Goal: Information Seeking & Learning: Learn about a topic

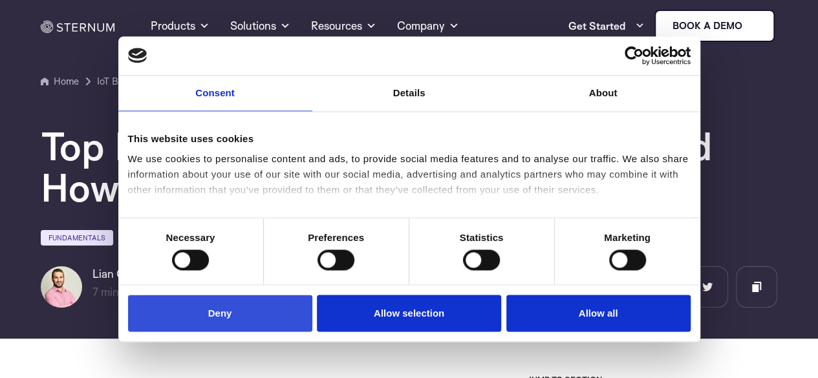
click at [241, 307] on button "Deny" at bounding box center [220, 314] width 184 height 37
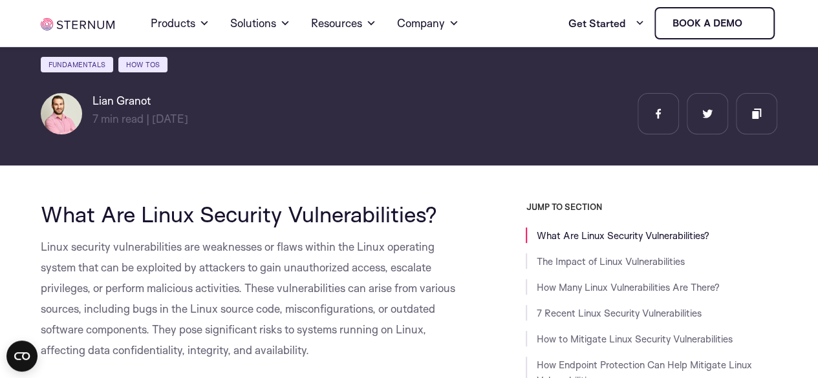
scroll to position [194, 0]
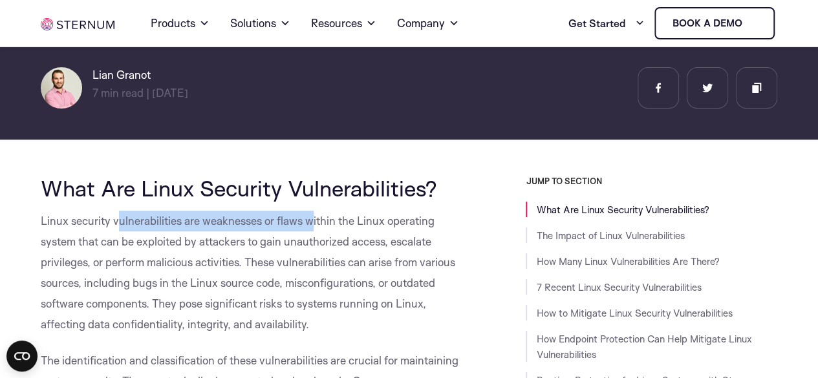
drag, startPoint x: 116, startPoint y: 217, endPoint x: 314, endPoint y: 228, distance: 198.2
click at [314, 228] on span "Linux security vulnerabilities are weaknesses or flaws within the Linux operati…" at bounding box center [248, 272] width 415 height 117
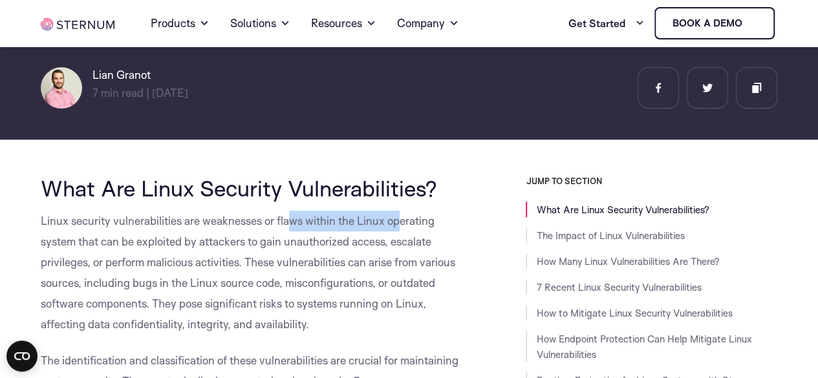
drag, startPoint x: 286, startPoint y: 225, endPoint x: 400, endPoint y: 225, distance: 114.5
click at [400, 225] on span "Linux security vulnerabilities are weaknesses or flaws within the Linux operati…" at bounding box center [248, 272] width 415 height 117
drag, startPoint x: 120, startPoint y: 237, endPoint x: 116, endPoint y: 246, distance: 9.8
click at [119, 239] on span "Linux security vulnerabilities are weaknesses or flaws within the Linux operati…" at bounding box center [248, 272] width 415 height 117
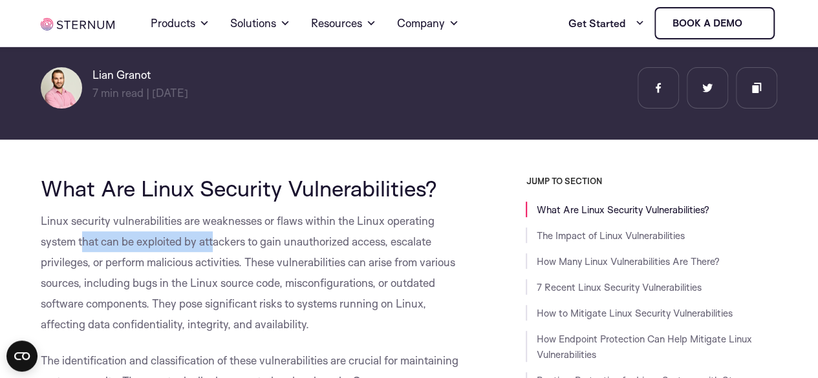
drag, startPoint x: 84, startPoint y: 247, endPoint x: 216, endPoint y: 242, distance: 132.0
click at [216, 242] on span "Linux security vulnerabilities are weaknesses or flaws within the Linux operati…" at bounding box center [248, 272] width 415 height 117
click at [217, 242] on span "Linux security vulnerabilities are weaknesses or flaws within the Linux operati…" at bounding box center [248, 272] width 415 height 117
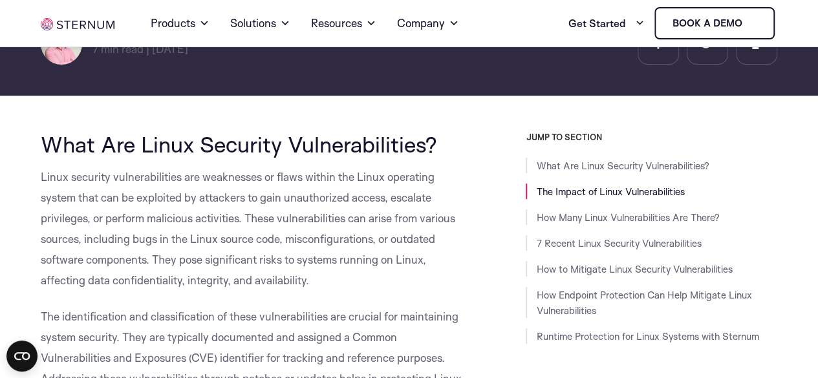
scroll to position [259, 0]
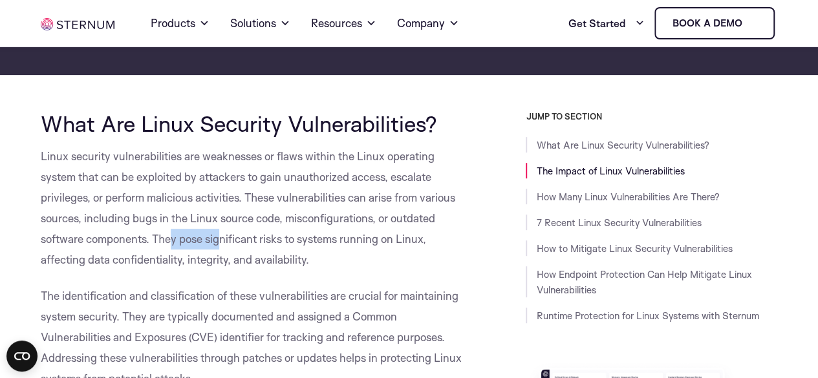
drag, startPoint x: 172, startPoint y: 241, endPoint x: 223, endPoint y: 240, distance: 51.1
click at [223, 240] on span "Linux security vulnerabilities are weaknesses or flaws within the Linux operati…" at bounding box center [248, 207] width 415 height 117
click at [241, 246] on span "Linux security vulnerabilities are weaknesses or flaws within the Linux operati…" at bounding box center [248, 207] width 415 height 117
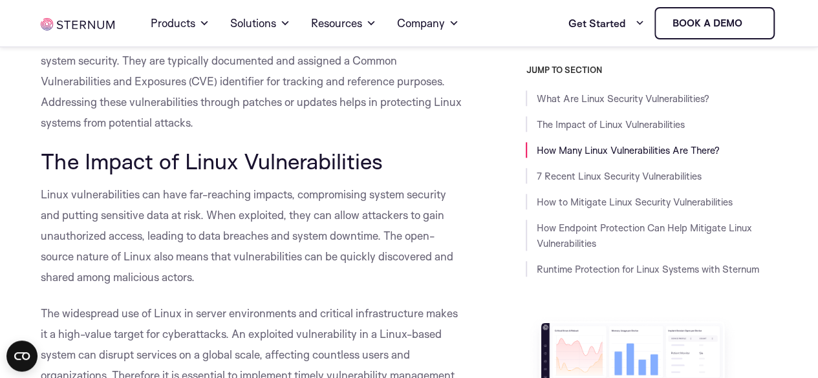
scroll to position [517, 0]
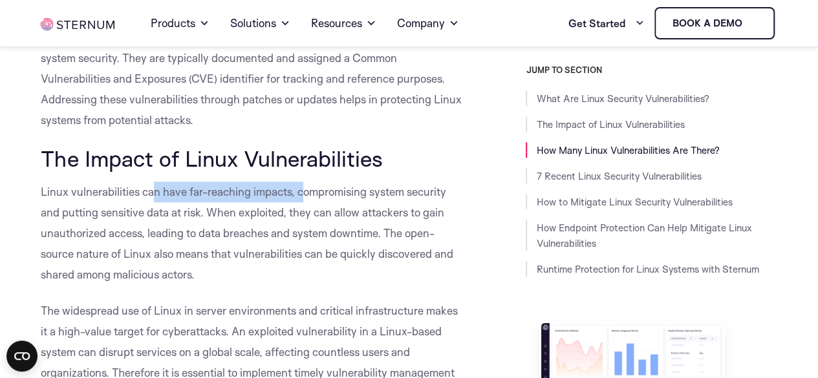
drag, startPoint x: 151, startPoint y: 191, endPoint x: 300, endPoint y: 197, distance: 149.5
click at [300, 197] on span "Linux vulnerabilities can have far-reaching impacts, compromising system securi…" at bounding box center [247, 233] width 413 height 96
click at [308, 221] on p "Linux vulnerabilities can have far-reaching impacts, compromising system securi…" at bounding box center [252, 233] width 422 height 103
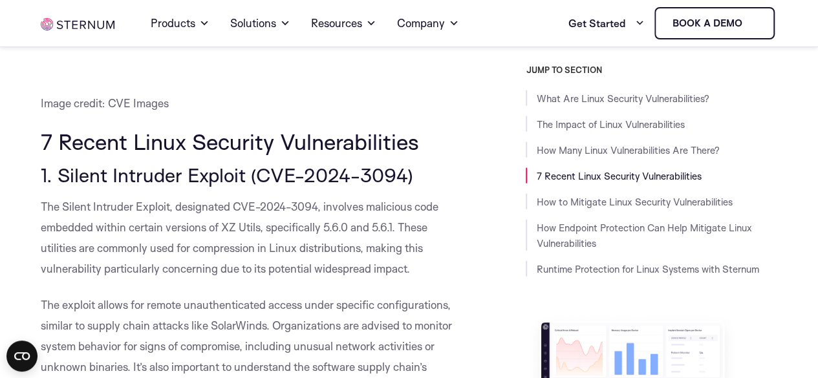
scroll to position [1358, 0]
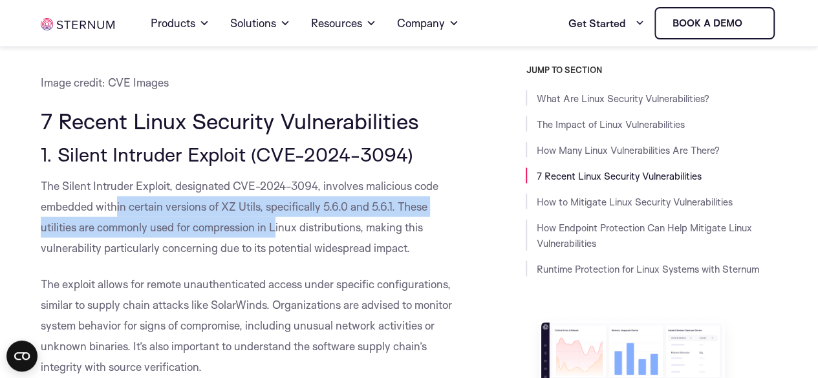
drag, startPoint x: 118, startPoint y: 204, endPoint x: 277, endPoint y: 219, distance: 160.4
click at [277, 219] on p "The Silent Intruder Exploit, designated CVE-2024-3094, involves malicious code …" at bounding box center [252, 217] width 422 height 83
click at [301, 210] on span "The Silent Intruder Exploit, designated CVE-2024-3094, involves malicious code …" at bounding box center [240, 217] width 398 height 76
click at [329, 217] on p "The Silent Intruder Exploit, designated CVE-2024-3094, involves malicious code …" at bounding box center [252, 217] width 422 height 83
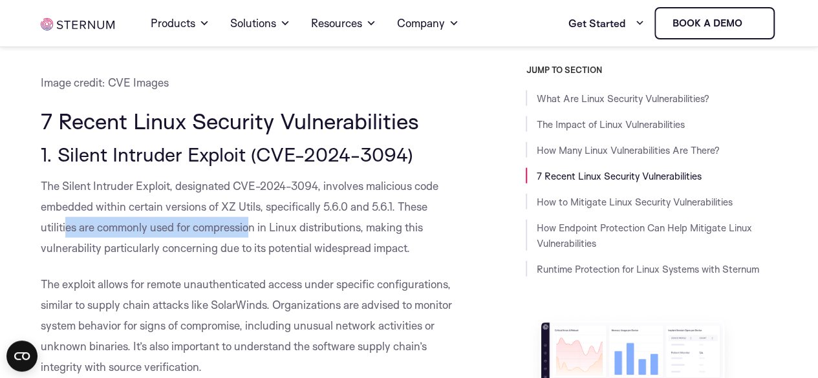
drag, startPoint x: 65, startPoint y: 229, endPoint x: 252, endPoint y: 233, distance: 186.3
click at [252, 233] on span "The Silent Intruder Exploit, designated CVE-2024-3094, involves malicious code …" at bounding box center [240, 217] width 398 height 76
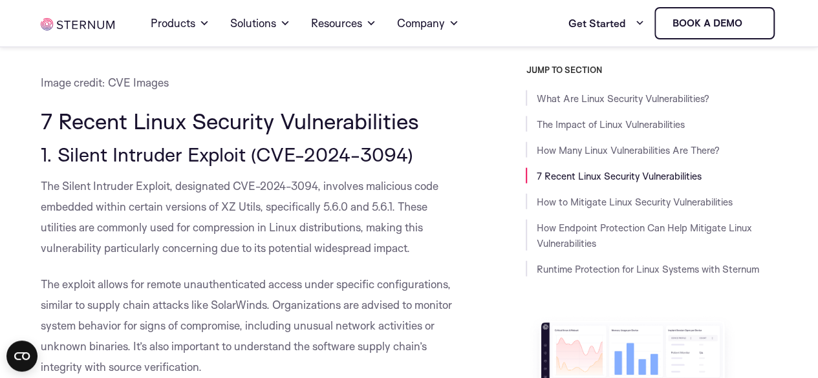
click at [266, 237] on p "The Silent Intruder Exploit, designated CVE-2024-3094, involves malicious code …" at bounding box center [252, 217] width 422 height 83
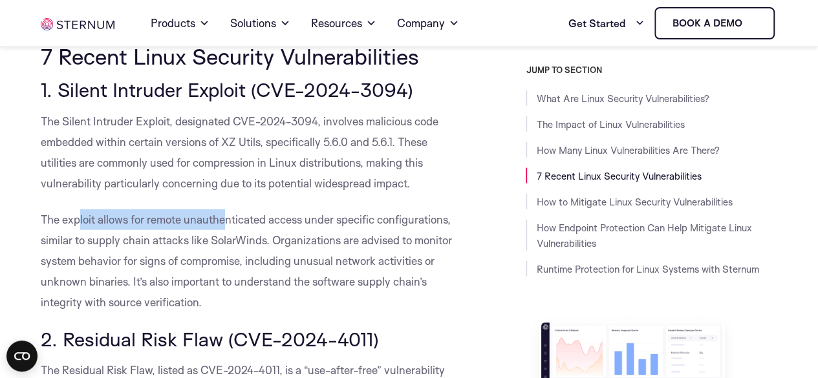
drag, startPoint x: 77, startPoint y: 219, endPoint x: 224, endPoint y: 224, distance: 146.9
click at [224, 224] on span "The exploit allows for remote unauthenticated access under specific configurati…" at bounding box center [246, 261] width 411 height 96
click at [226, 223] on span "The exploit allows for remote unauthenticated access under specific configurati…" at bounding box center [246, 261] width 411 height 96
drag, startPoint x: 162, startPoint y: 219, endPoint x: 307, endPoint y: 215, distance: 144.9
click at [307, 215] on span "The exploit allows for remote unauthenticated access under specific configurati…" at bounding box center [246, 261] width 411 height 96
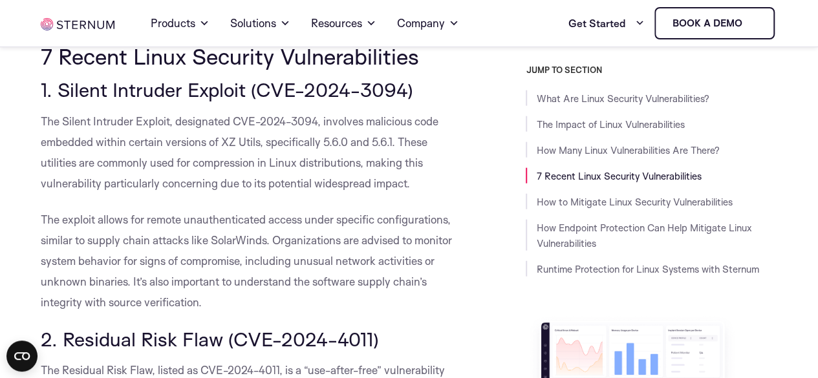
click at [329, 218] on span "The exploit allows for remote unauthenticated access under specific configurati…" at bounding box center [246, 261] width 411 height 96
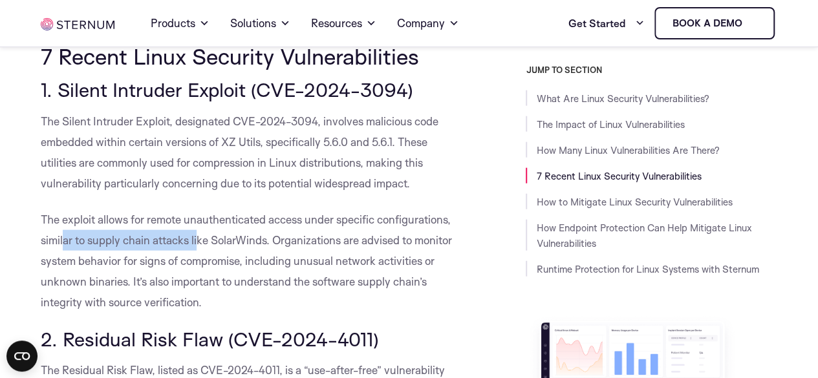
drag, startPoint x: 63, startPoint y: 240, endPoint x: 198, endPoint y: 238, distance: 135.2
click at [198, 238] on span "The exploit allows for remote unauthenticated access under specific configurati…" at bounding box center [246, 261] width 411 height 96
click at [200, 238] on span "The exploit allows for remote unauthenticated access under specific configurati…" at bounding box center [246, 261] width 411 height 96
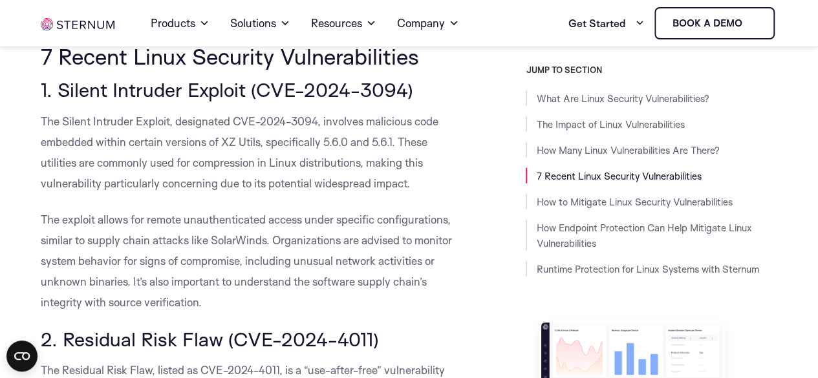
click at [226, 235] on span "The exploit allows for remote unauthenticated access under specific configurati…" at bounding box center [246, 261] width 411 height 96
drag, startPoint x: 131, startPoint y: 219, endPoint x: 219, endPoint y: 217, distance: 88.0
click at [219, 217] on span "The exploit allows for remote unauthenticated access under specific configurati…" at bounding box center [246, 261] width 411 height 96
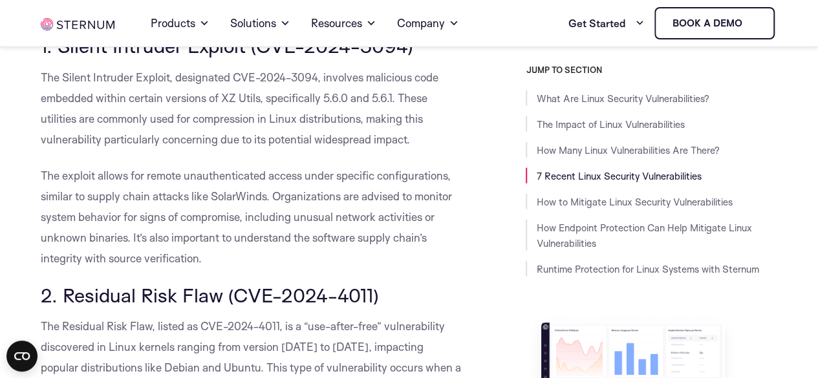
scroll to position [1487, 0]
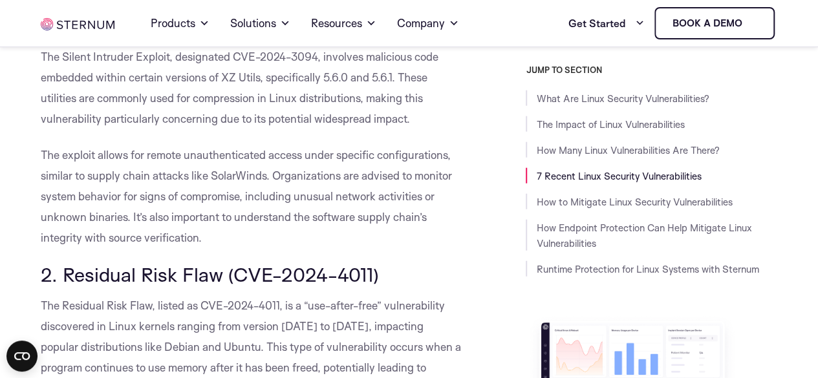
click at [517, 256] on div "JUMP TO SECTION What Are Linux Security Vulnerabilities? The Impact of Linux Vu…" at bounding box center [630, 308] width 296 height 486
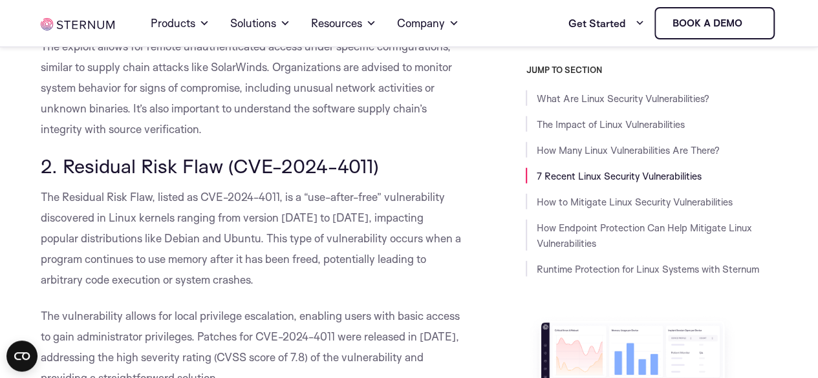
scroll to position [1617, 0]
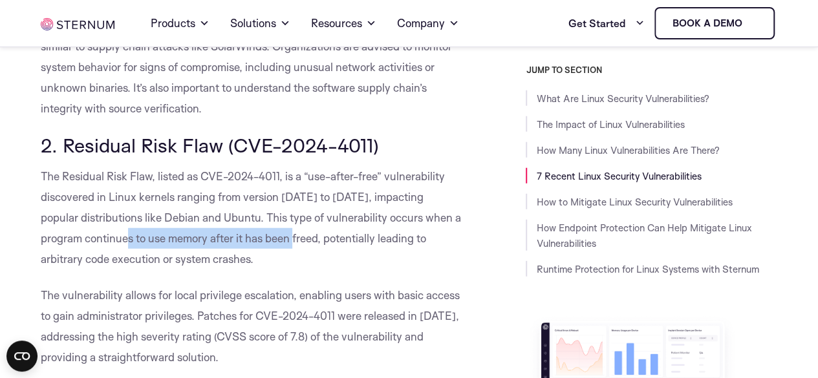
drag, startPoint x: 124, startPoint y: 240, endPoint x: 290, endPoint y: 241, distance: 165.6
click at [290, 241] on span "The Residual Risk Flaw, listed as CVE-2024-4011, is a “use-after-free” vulnerab…" at bounding box center [251, 217] width 420 height 96
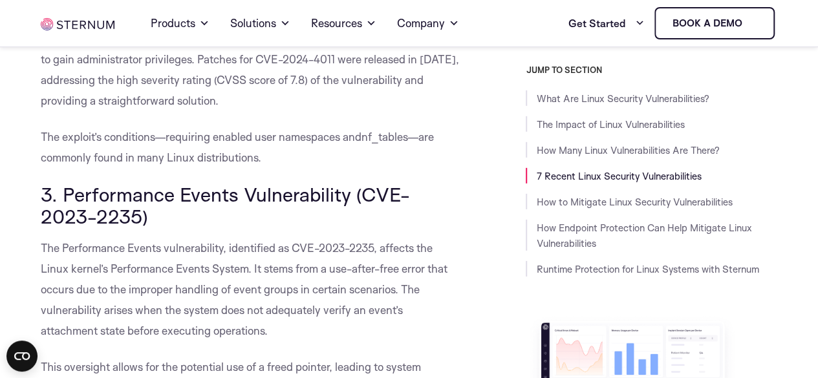
scroll to position [1875, 0]
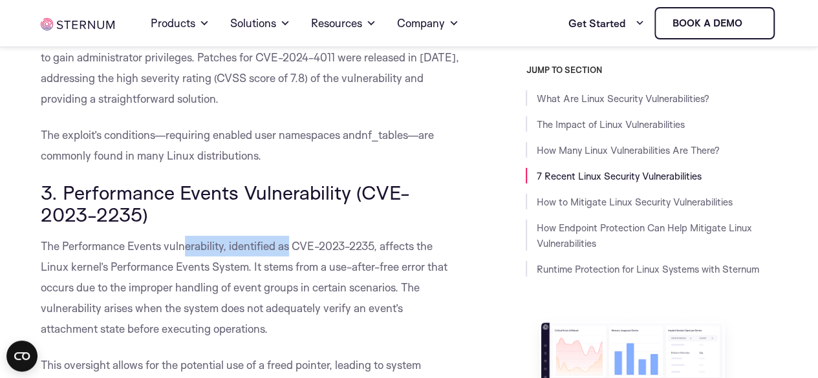
drag, startPoint x: 187, startPoint y: 246, endPoint x: 290, endPoint y: 243, distance: 103.5
click at [290, 243] on span "The Performance Events vulnerability, identified as CVE-2023-2235, affects the …" at bounding box center [244, 287] width 407 height 96
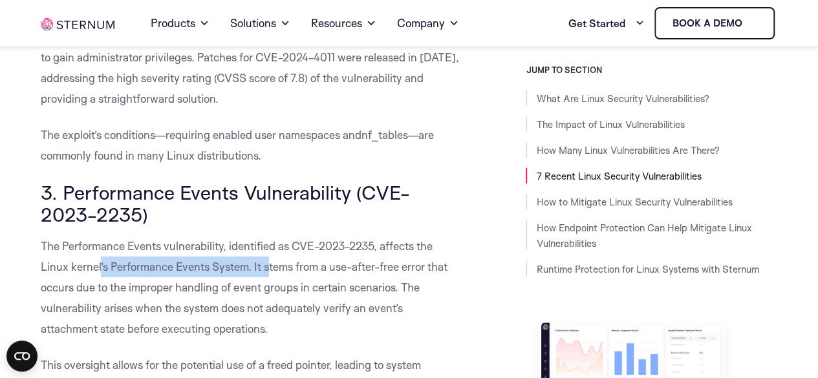
drag, startPoint x: 100, startPoint y: 268, endPoint x: 271, endPoint y: 270, distance: 171.4
click at [271, 270] on span "The Performance Events vulnerability, identified as CVE-2023-2235, affects the …" at bounding box center [244, 287] width 407 height 96
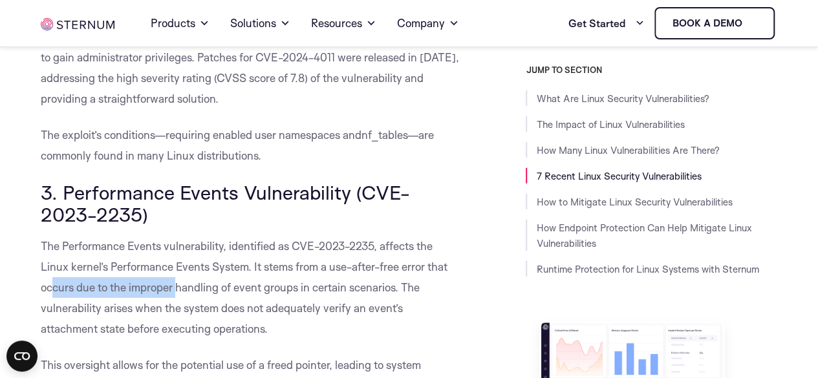
drag, startPoint x: 54, startPoint y: 285, endPoint x: 177, endPoint y: 291, distance: 123.0
click at [177, 291] on span "The Performance Events vulnerability, identified as CVE-2023-2235, affects the …" at bounding box center [244, 287] width 407 height 96
click at [193, 290] on span "The Performance Events vulnerability, identified as CVE-2023-2235, affects the …" at bounding box center [244, 287] width 407 height 96
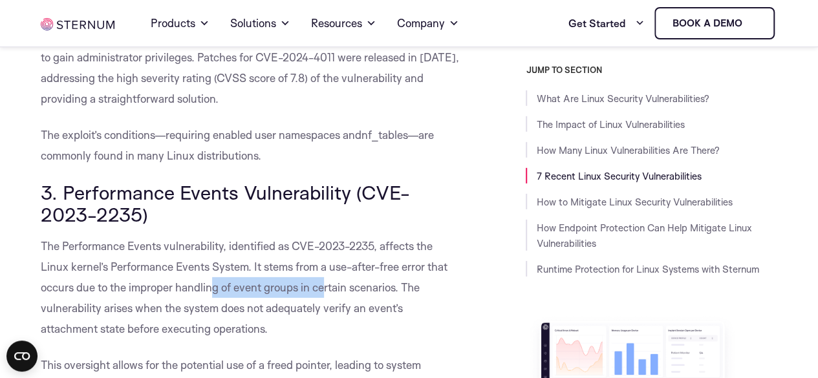
drag, startPoint x: 210, startPoint y: 289, endPoint x: 323, endPoint y: 294, distance: 113.9
click at [323, 294] on span "The Performance Events vulnerability, identified as CVE-2023-2235, affects the …" at bounding box center [244, 287] width 407 height 96
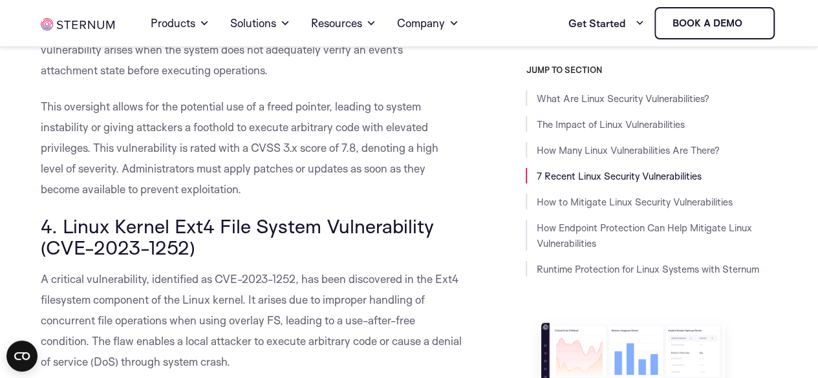
scroll to position [2199, 0]
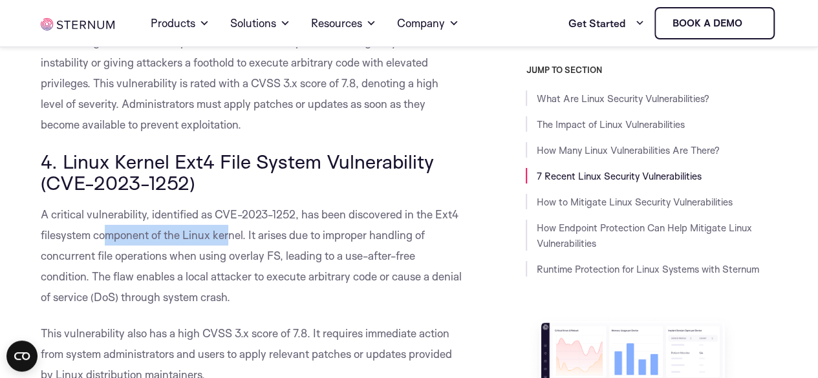
drag, startPoint x: 109, startPoint y: 237, endPoint x: 229, endPoint y: 235, distance: 120.3
click at [229, 235] on span "A critical vulnerability, identified as CVE-2023-1252, has been discovered in t…" at bounding box center [251, 256] width 421 height 96
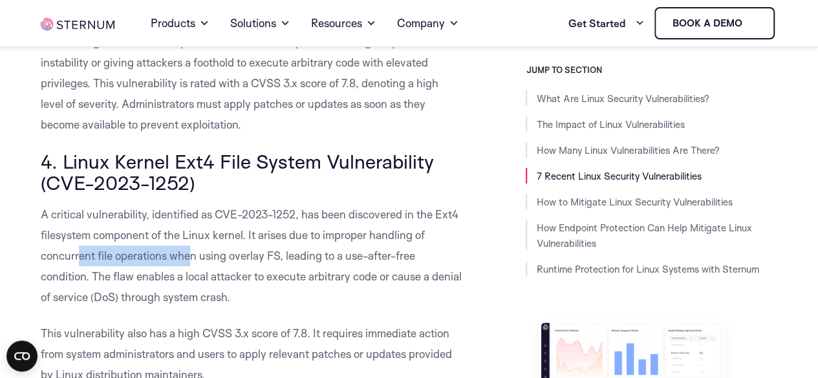
drag, startPoint x: 79, startPoint y: 255, endPoint x: 189, endPoint y: 252, distance: 110.0
click at [189, 252] on span "A critical vulnerability, identified as CVE-2023-1252, has been discovered in t…" at bounding box center [251, 256] width 421 height 96
click at [204, 251] on span "A critical vulnerability, identified as CVE-2023-1252, has been discovered in t…" at bounding box center [251, 256] width 421 height 96
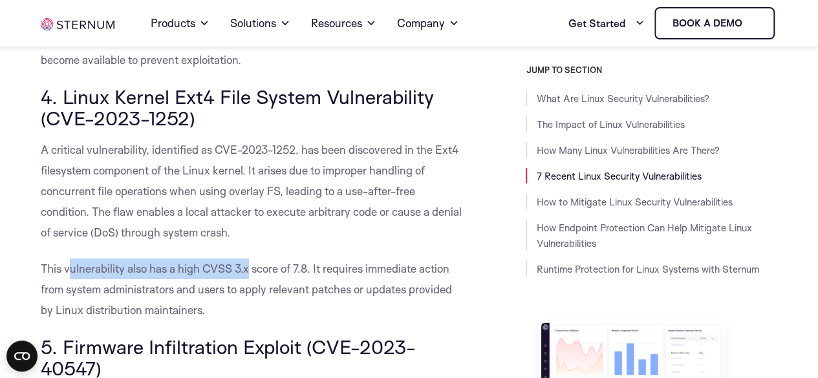
drag, startPoint x: 71, startPoint y: 276, endPoint x: 247, endPoint y: 270, distance: 176.0
click at [247, 270] on span "This vulnerability also has a high CVSS 3.x score of 7.8. It requires immediate…" at bounding box center [246, 289] width 411 height 55
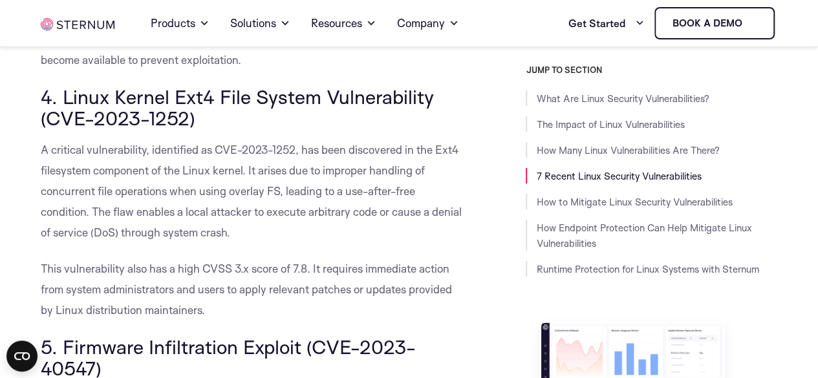
click at [269, 266] on span "This vulnerability also has a high CVSS 3.x score of 7.8. It requires immediate…" at bounding box center [246, 289] width 411 height 55
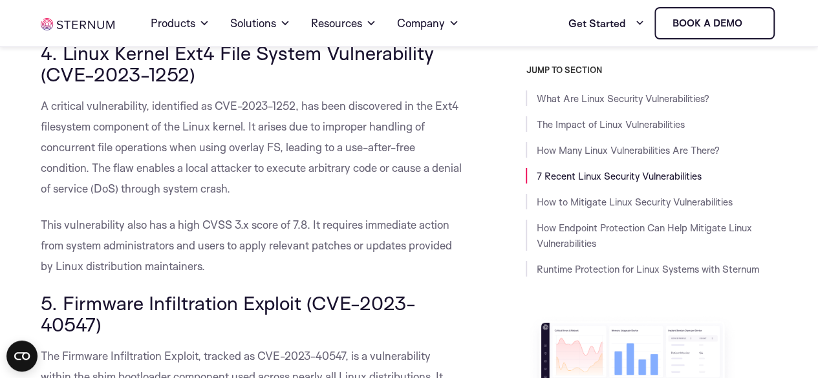
scroll to position [2328, 0]
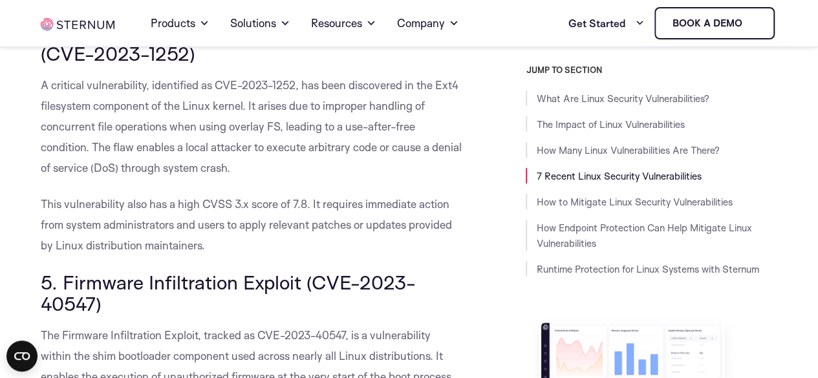
drag, startPoint x: 78, startPoint y: 228, endPoint x: 239, endPoint y: 237, distance: 161.3
click at [239, 237] on p "This vulnerability also has a high CVSS 3.x score of 7.8. It requires immediate…" at bounding box center [252, 225] width 422 height 62
click at [240, 237] on p "This vulnerability also has a high CVSS 3.x score of 7.8. It requires immediate…" at bounding box center [252, 225] width 422 height 62
drag, startPoint x: 338, startPoint y: 205, endPoint x: 426, endPoint y: 200, distance: 88.1
click at [426, 200] on span "This vulnerability also has a high CVSS 3.x score of 7.8. It requires immediate…" at bounding box center [246, 224] width 411 height 55
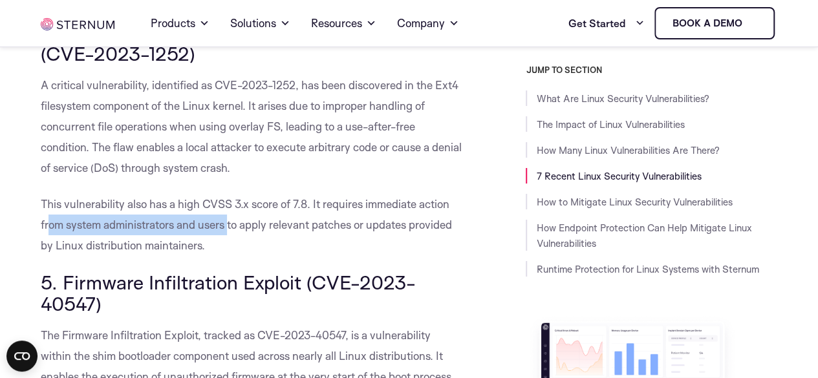
drag, startPoint x: 49, startPoint y: 224, endPoint x: 230, endPoint y: 227, distance: 181.1
click at [230, 227] on span "This vulnerability also has a high CVSS 3.x score of 7.8. It requires immediate…" at bounding box center [246, 224] width 411 height 55
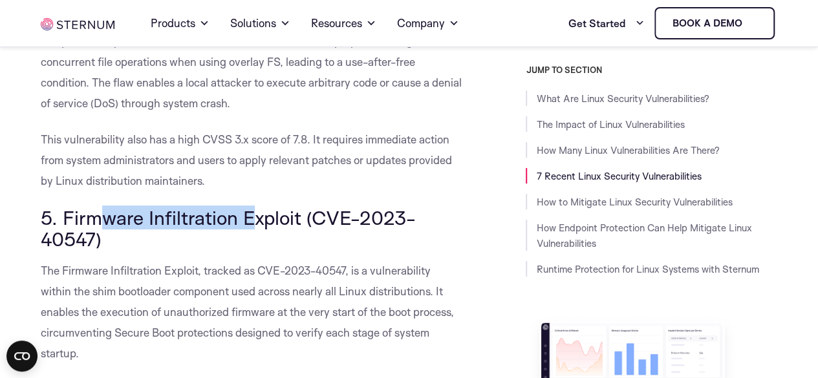
drag, startPoint x: 93, startPoint y: 219, endPoint x: 246, endPoint y: 211, distance: 153.5
click at [246, 211] on span "5. Firmware Infiltration Exploit (CVE-2023-40547)" at bounding box center [228, 229] width 375 height 46
click at [226, 226] on span "5. Firmware Infiltration Exploit (CVE-2023-40547)" at bounding box center [228, 229] width 375 height 46
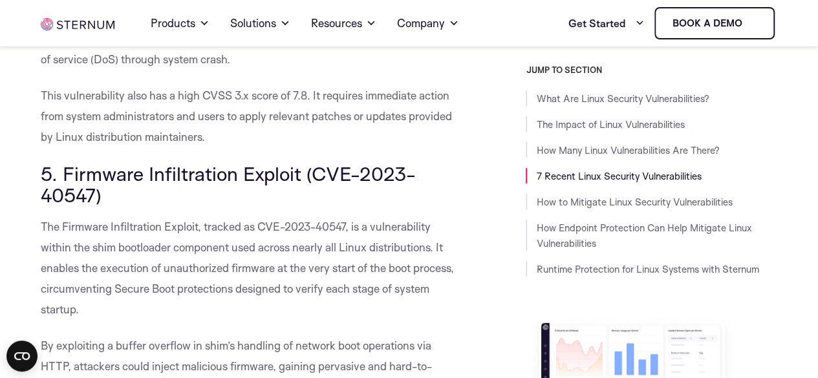
scroll to position [2457, 0]
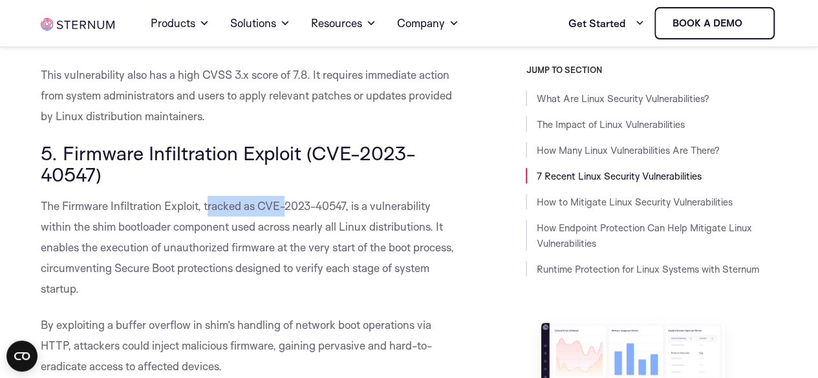
drag, startPoint x: 209, startPoint y: 205, endPoint x: 283, endPoint y: 210, distance: 74.5
click at [283, 210] on span "The Firmware Infiltration Exploit, tracked as CVE-2023-40547, is a vulnerabilit…" at bounding box center [247, 247] width 413 height 96
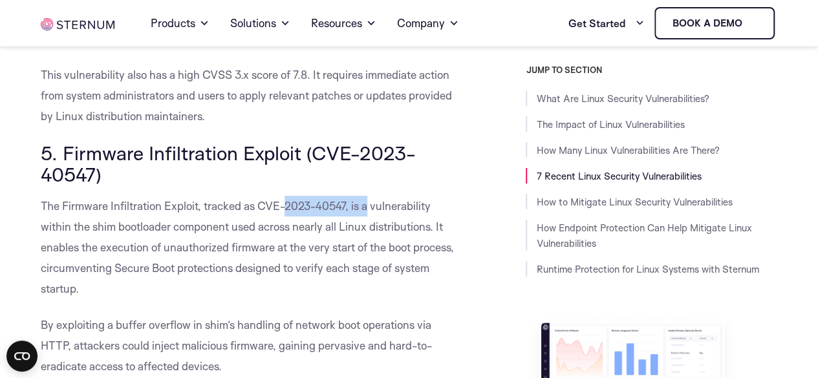
drag, startPoint x: 285, startPoint y: 208, endPoint x: 366, endPoint y: 204, distance: 81.5
click at [366, 204] on span "The Firmware Infiltration Exploit, tracked as CVE-2023-40547, is a vulnerabilit…" at bounding box center [247, 247] width 413 height 96
click at [369, 204] on span "The Firmware Infiltration Exploit, tracked as CVE-2023-40547, is a vulnerabilit…" at bounding box center [247, 247] width 413 height 96
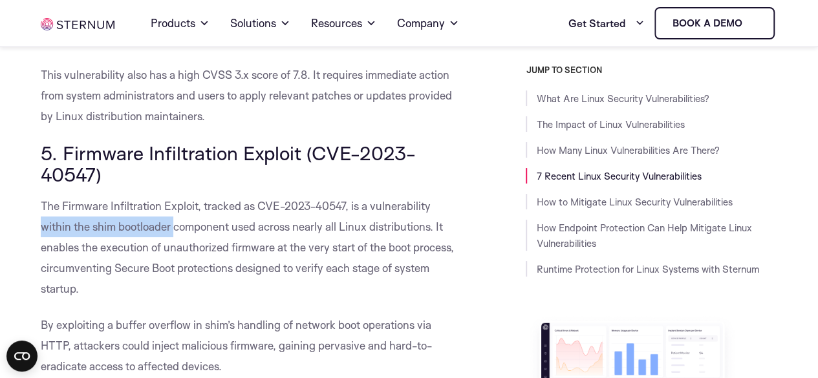
drag, startPoint x: 41, startPoint y: 230, endPoint x: 177, endPoint y: 235, distance: 136.6
click at [177, 235] on p "The Firmware Infiltration Exploit, tracked as CVE-2023-40547, is a vulnerabilit…" at bounding box center [252, 247] width 422 height 103
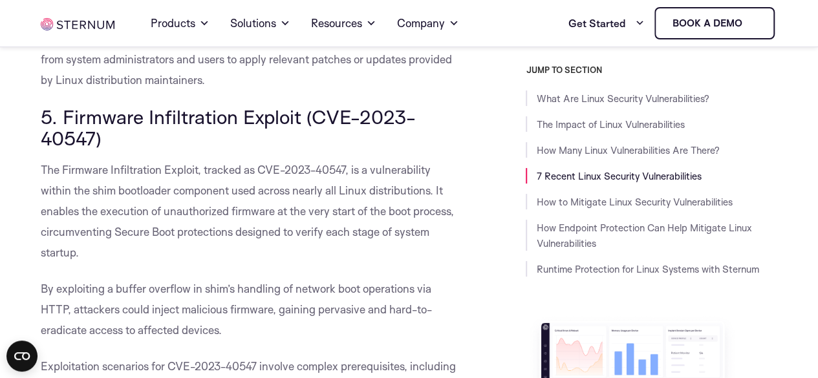
scroll to position [2522, 0]
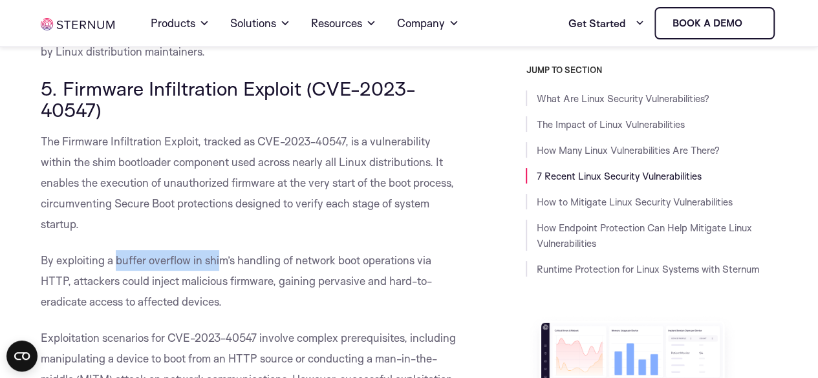
drag, startPoint x: 115, startPoint y: 262, endPoint x: 221, endPoint y: 263, distance: 105.4
click at [221, 263] on span "By exploiting a buffer overflow in shim’s handling of network boot operations v…" at bounding box center [236, 280] width 391 height 55
drag, startPoint x: 221, startPoint y: 263, endPoint x: 235, endPoint y: 257, distance: 15.4
click at [221, 263] on span "By exploiting a buffer overflow in shim’s handling of network boot operations v…" at bounding box center [236, 280] width 391 height 55
click at [219, 265] on span "By exploiting a buffer overflow in shim’s handling of network boot operations v…" at bounding box center [236, 280] width 391 height 55
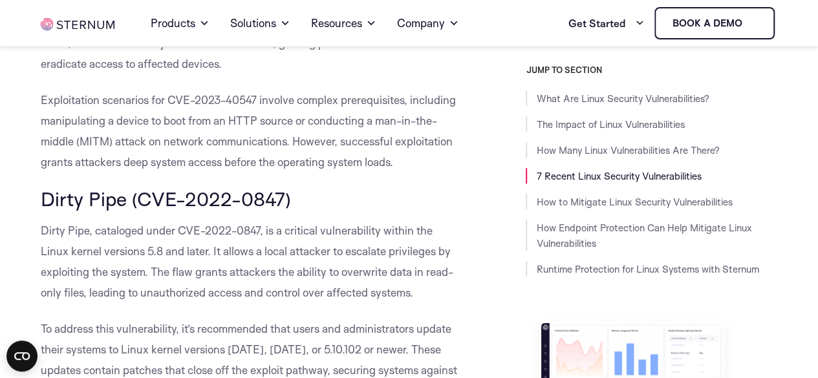
scroll to position [2781, 0]
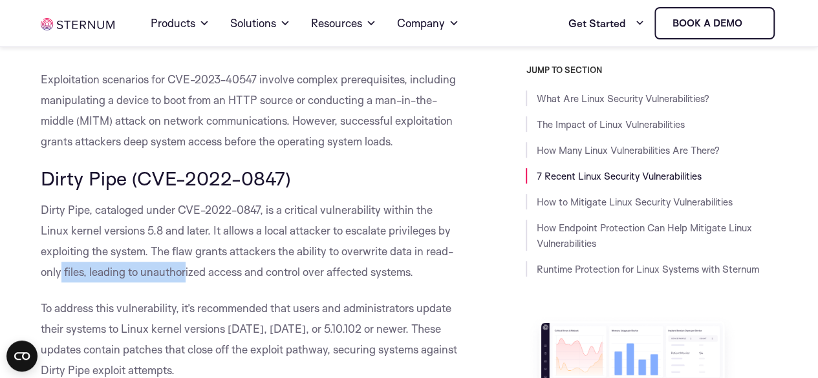
drag, startPoint x: 61, startPoint y: 272, endPoint x: 185, endPoint y: 270, distance: 123.5
click at [185, 270] on span "Dirty Pipe, cataloged under CVE-2022-0847, is a critical vulnerability within t…" at bounding box center [247, 241] width 413 height 76
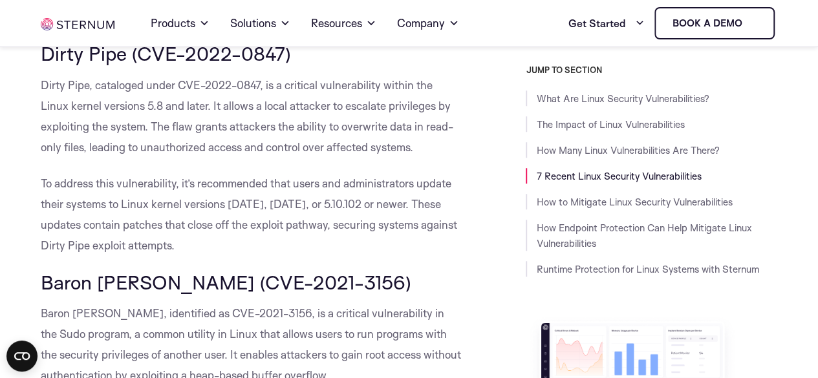
scroll to position [2910, 0]
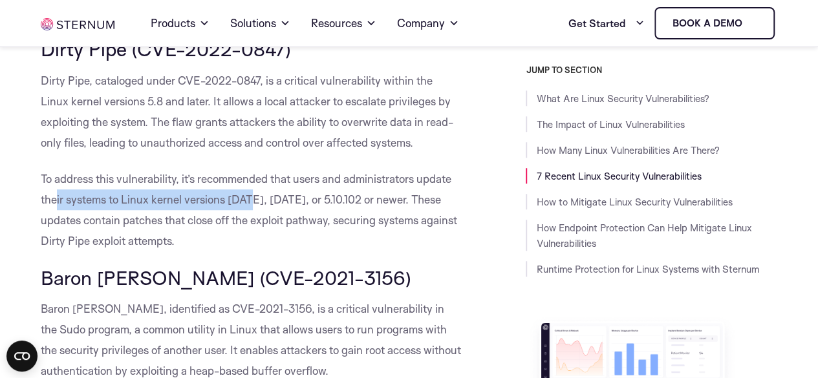
drag, startPoint x: 54, startPoint y: 200, endPoint x: 247, endPoint y: 204, distance: 192.8
click at [247, 204] on span "To address this vulnerability, it’s recommended that users and administrators u…" at bounding box center [249, 210] width 416 height 76
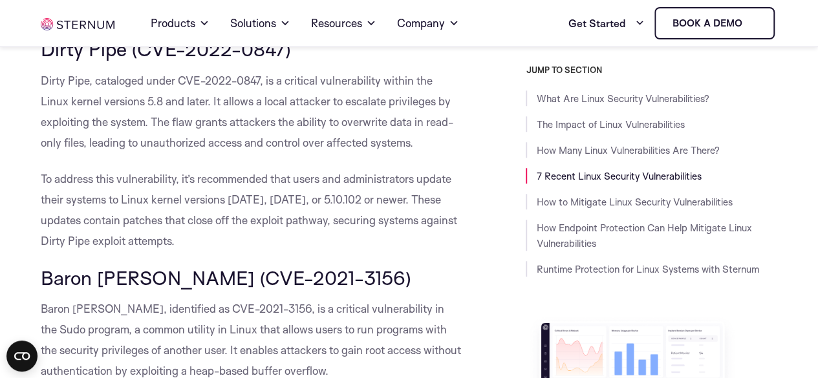
click at [253, 204] on span "To address this vulnerability, it’s recommended that users and administrators u…" at bounding box center [249, 210] width 416 height 76
drag, startPoint x: 101, startPoint y: 222, endPoint x: 217, endPoint y: 221, distance: 116.4
click at [217, 221] on span "To address this vulnerability, it’s recommended that users and administrators u…" at bounding box center [249, 210] width 416 height 76
click at [235, 244] on p "To address this vulnerability, it’s recommended that users and administrators u…" at bounding box center [252, 210] width 422 height 83
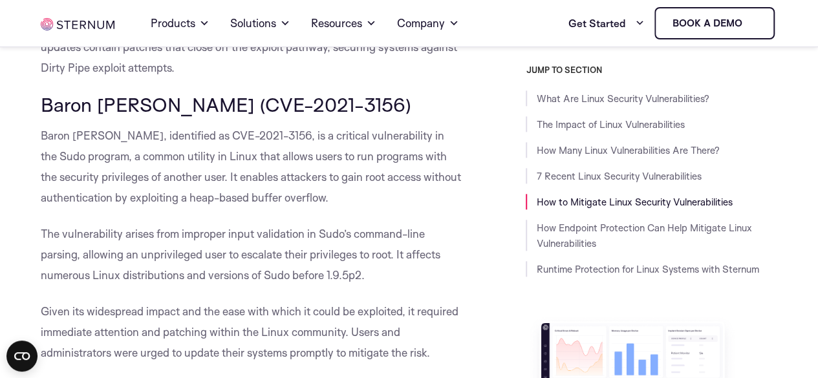
scroll to position [3104, 0]
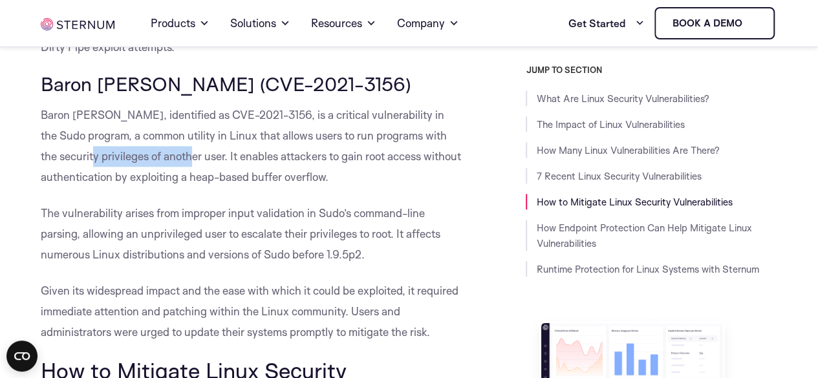
drag, startPoint x: 80, startPoint y: 164, endPoint x: 178, endPoint y: 163, distance: 98.3
click at [178, 163] on span "Baron [PERSON_NAME], identified as CVE-2021-3156, is a critical vulnerability i…" at bounding box center [251, 146] width 420 height 76
drag, startPoint x: 197, startPoint y: 164, endPoint x: 206, endPoint y: 164, distance: 8.4
click at [198, 164] on span "Baron [PERSON_NAME], identified as CVE-2021-3156, is a critical vulnerability i…" at bounding box center [251, 146] width 420 height 76
drag, startPoint x: 209, startPoint y: 153, endPoint x: 352, endPoint y: 150, distance: 143.0
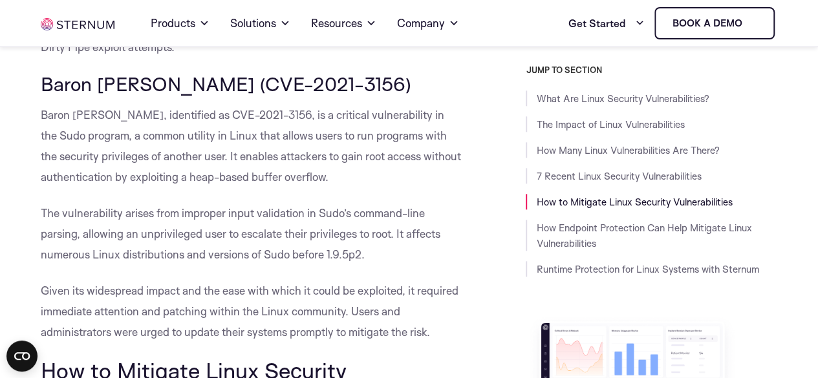
click at [211, 153] on span "Baron [PERSON_NAME], identified as CVE-2021-3156, is a critical vulnerability i…" at bounding box center [251, 146] width 420 height 76
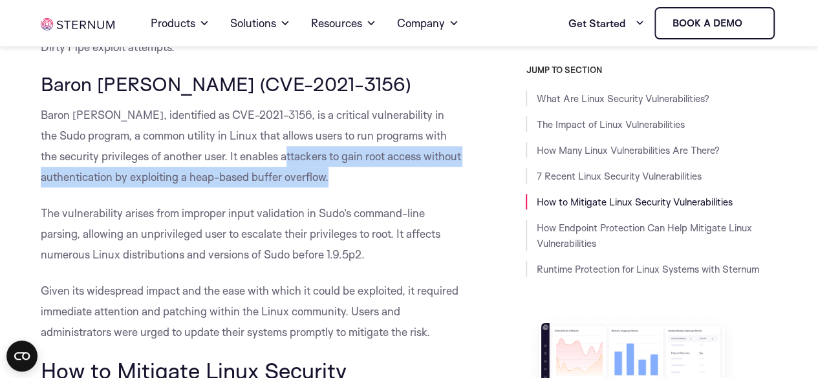
drag, startPoint x: 274, startPoint y: 164, endPoint x: 423, endPoint y: 169, distance: 148.8
click at [423, 169] on p "Baron [PERSON_NAME], identified as CVE-2021-3156, is a critical vulnerability i…" at bounding box center [252, 146] width 422 height 83
click at [424, 173] on p "Baron [PERSON_NAME], identified as CVE-2021-3156, is a critical vulnerability i…" at bounding box center [252, 146] width 422 height 83
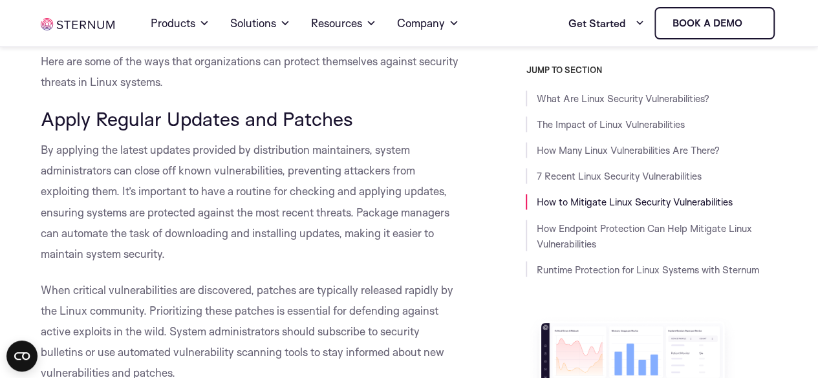
scroll to position [3492, 0]
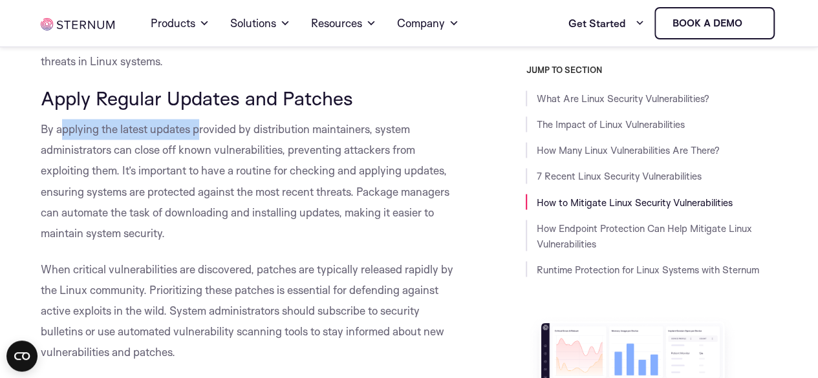
drag, startPoint x: 63, startPoint y: 130, endPoint x: 200, endPoint y: 136, distance: 137.2
click at [200, 136] on span "By applying the latest updates provided by distribution maintainers, system adm…" at bounding box center [245, 180] width 409 height 117
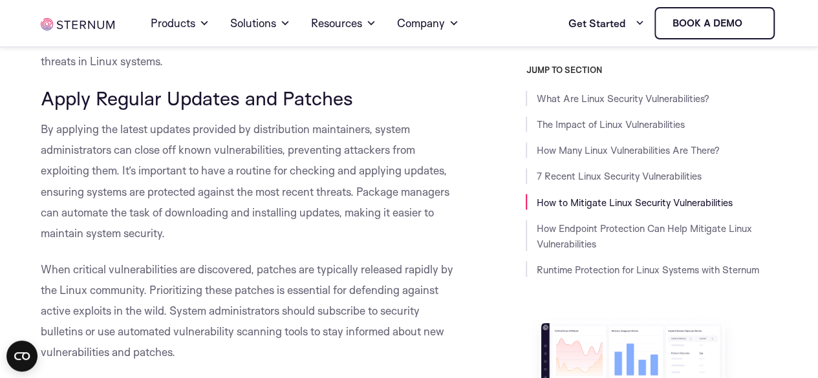
click at [270, 140] on p "By applying the latest updates provided by distribution maintainers, system adm…" at bounding box center [252, 181] width 422 height 124
drag, startPoint x: 51, startPoint y: 153, endPoint x: 188, endPoint y: 153, distance: 136.4
click at [188, 153] on span "By applying the latest updates provided by distribution maintainers, system adm…" at bounding box center [245, 180] width 409 height 117
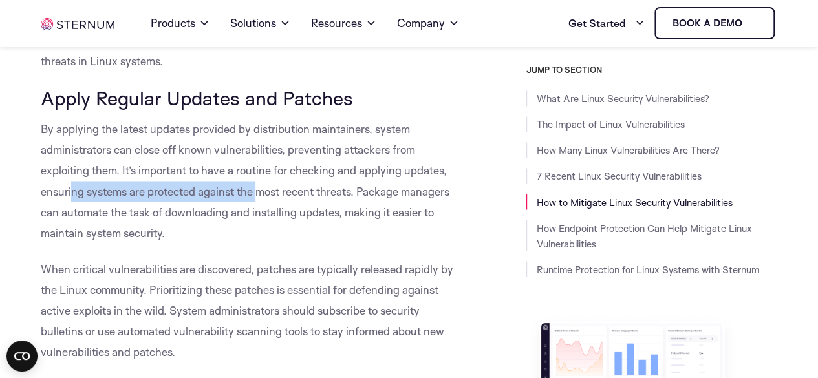
drag, startPoint x: 70, startPoint y: 192, endPoint x: 261, endPoint y: 187, distance: 191.5
click at [261, 187] on span "By applying the latest updates provided by distribution maintainers, system adm…" at bounding box center [245, 180] width 409 height 117
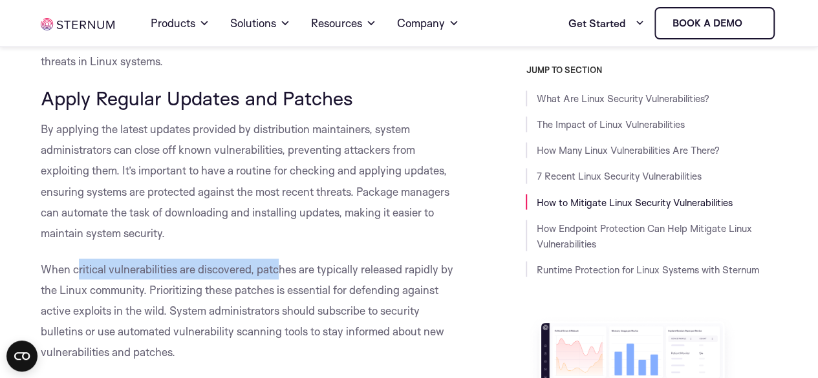
drag, startPoint x: 79, startPoint y: 274, endPoint x: 280, endPoint y: 279, distance: 201.2
click at [280, 279] on p "When critical vulnerabilities are discovered, patches are typically released ra…" at bounding box center [252, 310] width 422 height 103
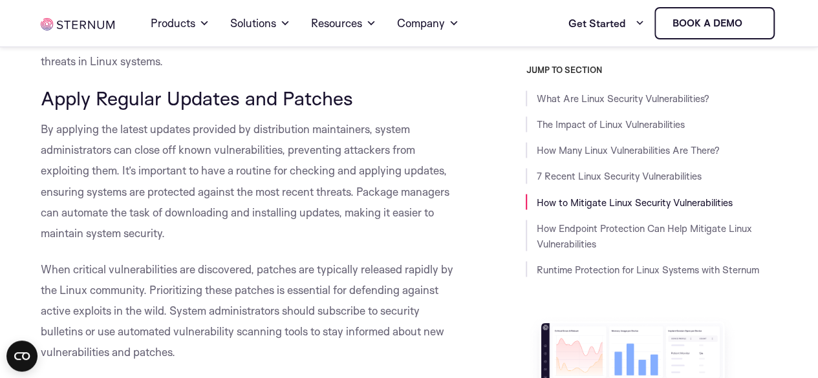
scroll to position [3557, 0]
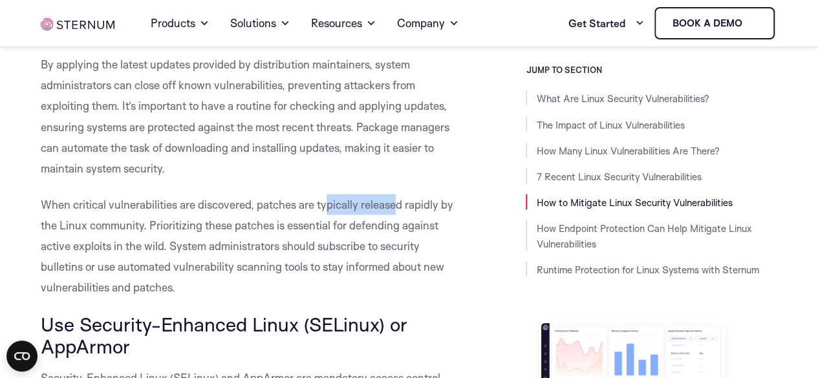
drag, startPoint x: 324, startPoint y: 205, endPoint x: 393, endPoint y: 202, distance: 69.2
click at [393, 202] on span "When critical vulnerabilities are discovered, patches are typically released ra…" at bounding box center [247, 245] width 413 height 96
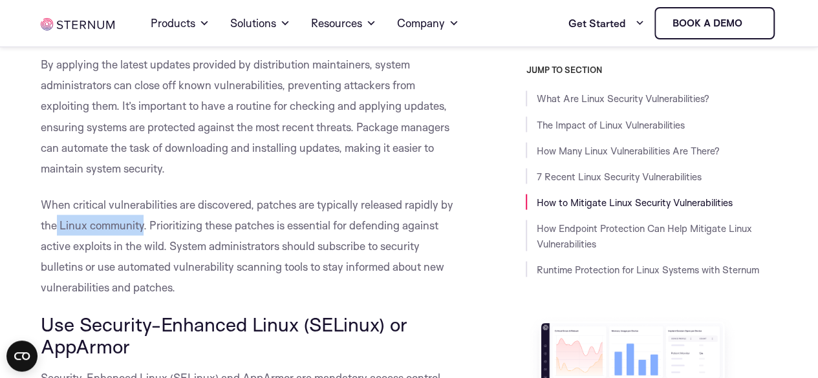
drag, startPoint x: 55, startPoint y: 226, endPoint x: 144, endPoint y: 225, distance: 88.6
click at [144, 225] on span "When critical vulnerabilities are discovered, patches are typically released ra…" at bounding box center [247, 245] width 413 height 96
click at [158, 224] on span "When critical vulnerabilities are discovered, patches are typically released ra…" at bounding box center [247, 245] width 413 height 96
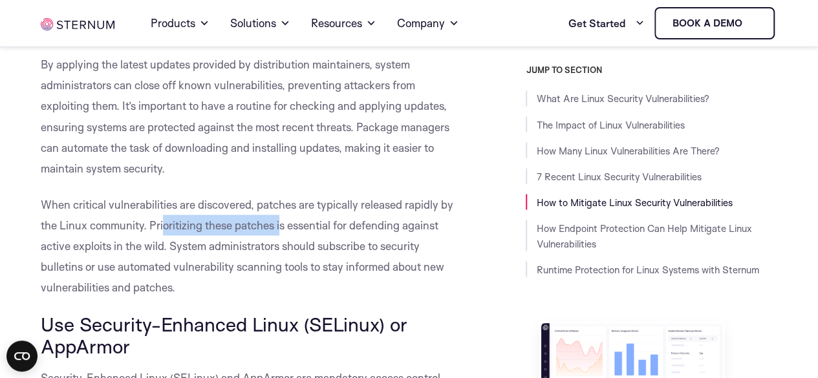
drag, startPoint x: 162, startPoint y: 223, endPoint x: 281, endPoint y: 226, distance: 119.0
click at [281, 226] on span "When critical vulnerabilities are discovered, patches are typically released ra…" at bounding box center [247, 245] width 413 height 96
click at [283, 226] on span "When critical vulnerabilities are discovered, patches are typically released ra…" at bounding box center [247, 245] width 413 height 96
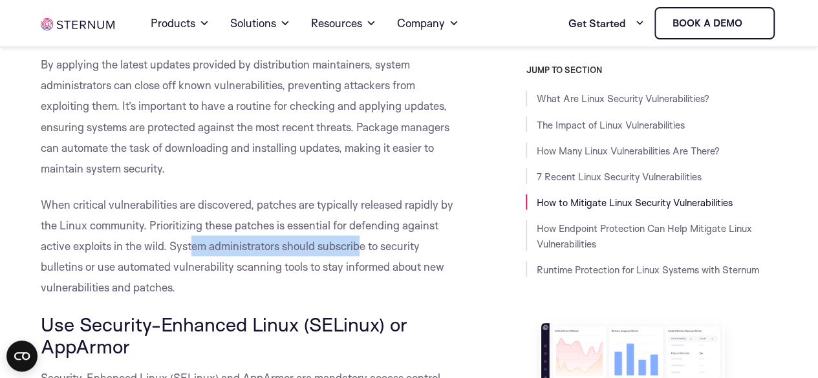
drag, startPoint x: 191, startPoint y: 245, endPoint x: 363, endPoint y: 250, distance: 172.1
click at [363, 250] on span "When critical vulnerabilities are discovered, patches are typically released ra…" at bounding box center [247, 245] width 413 height 96
click at [377, 252] on span "When critical vulnerabilities are discovered, patches are typically released ra…" at bounding box center [247, 245] width 413 height 96
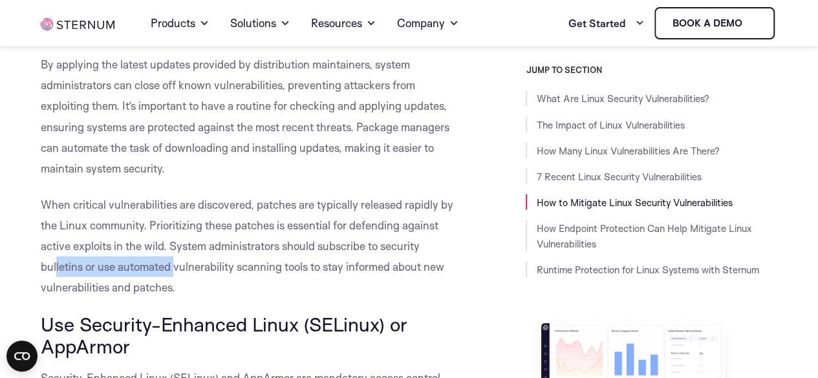
drag, startPoint x: 55, startPoint y: 264, endPoint x: 173, endPoint y: 270, distance: 118.5
click at [173, 270] on span "When critical vulnerabilities are discovered, patches are typically released ra…" at bounding box center [247, 245] width 413 height 96
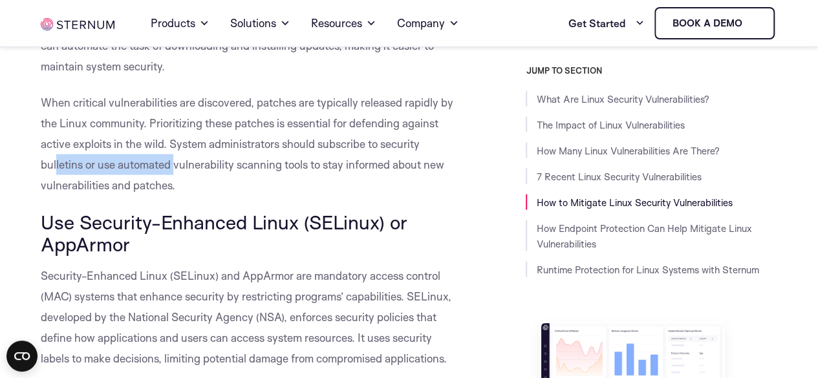
scroll to position [3686, 0]
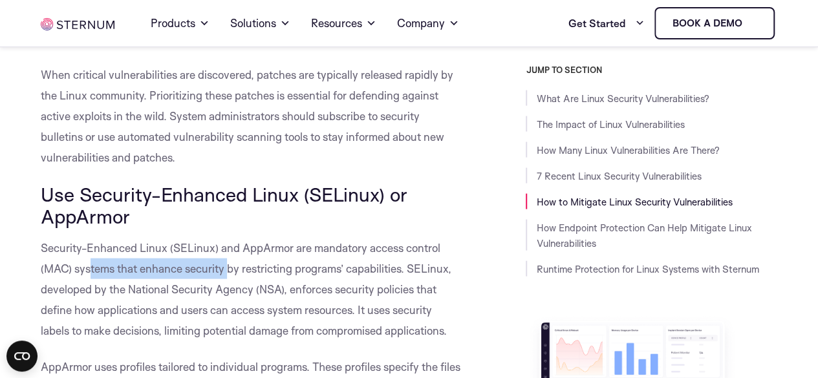
drag, startPoint x: 90, startPoint y: 268, endPoint x: 228, endPoint y: 264, distance: 138.4
click at [228, 264] on span "Security-Enhanced Linux (SELinux) and AppArmor are mandatory access control (MA…" at bounding box center [246, 289] width 411 height 96
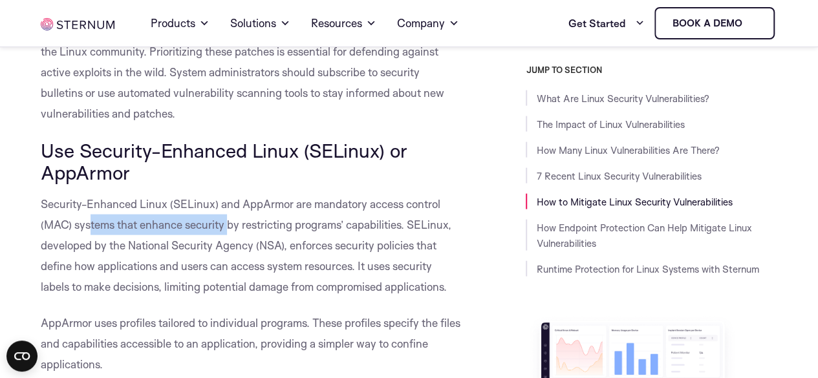
scroll to position [3751, 0]
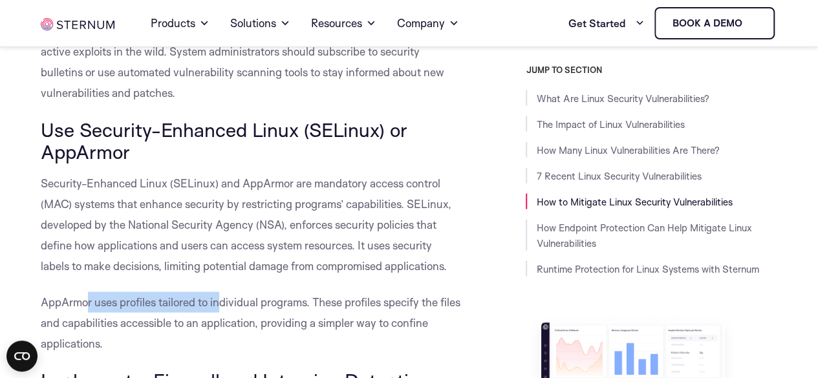
drag, startPoint x: 87, startPoint y: 300, endPoint x: 224, endPoint y: 302, distance: 137.1
click at [224, 302] on span "AppArmor uses profiles tailored to individual programs. These profiles specify …" at bounding box center [251, 323] width 420 height 55
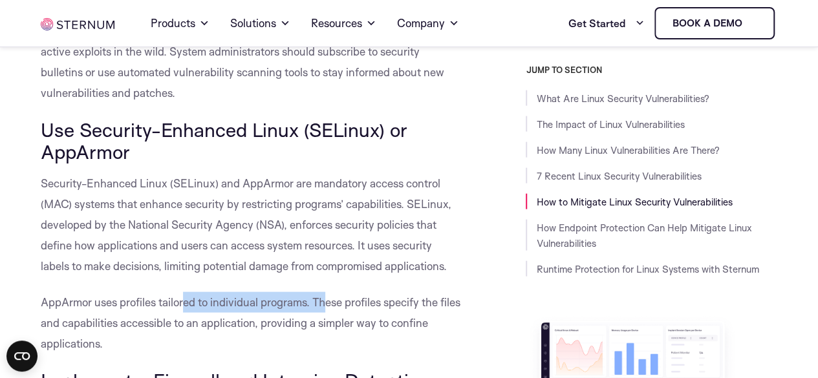
drag, startPoint x: 186, startPoint y: 303, endPoint x: 326, endPoint y: 301, distance: 139.7
click at [326, 301] on span "AppArmor uses profiles tailored to individual programs. These profiles specify …" at bounding box center [251, 323] width 420 height 55
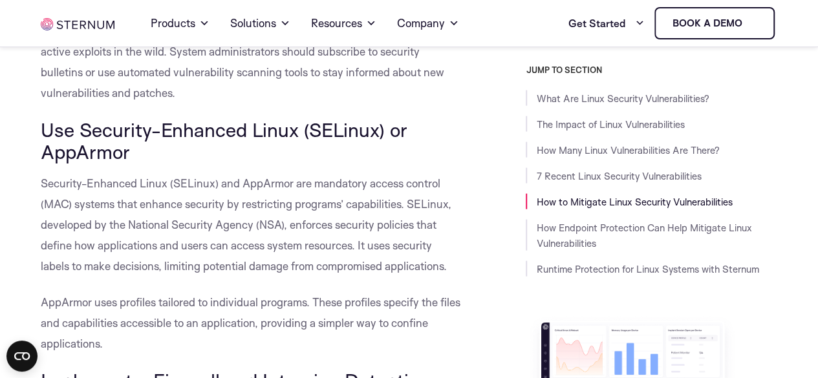
click at [348, 298] on span "AppArmor uses profiles tailored to individual programs. These profiles specify …" at bounding box center [251, 323] width 420 height 55
drag, startPoint x: 318, startPoint y: 304, endPoint x: 435, endPoint y: 299, distance: 117.1
click at [435, 299] on span "AppArmor uses profiles tailored to individual programs. These profiles specify …" at bounding box center [251, 323] width 420 height 55
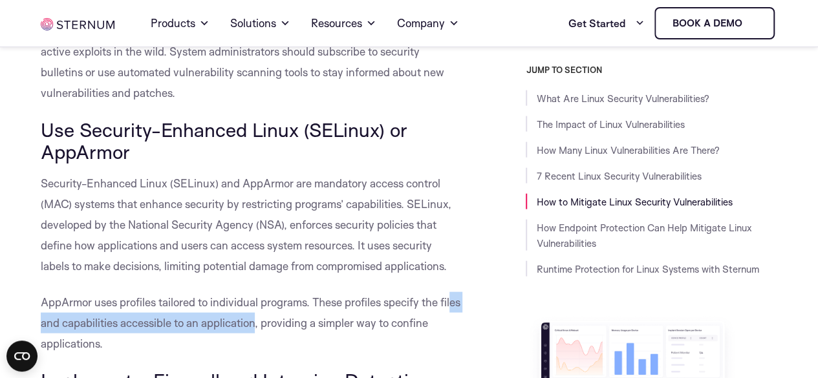
drag, startPoint x: 50, startPoint y: 327, endPoint x: 279, endPoint y: 332, distance: 229.0
click at [279, 332] on p "AppArmor uses profiles tailored to individual programs. These profiles specify …" at bounding box center [252, 323] width 422 height 62
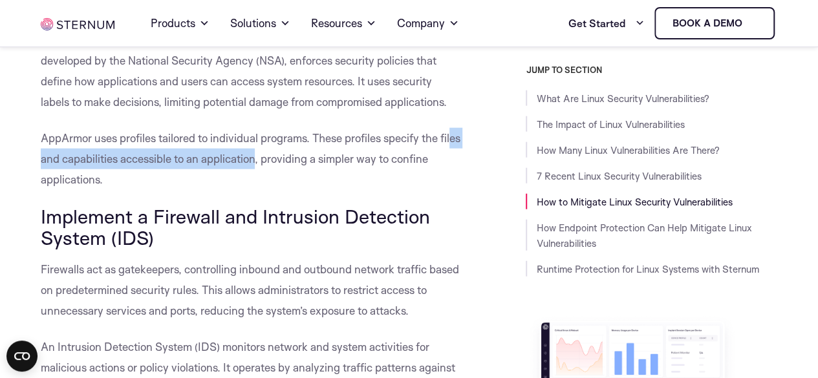
scroll to position [3945, 0]
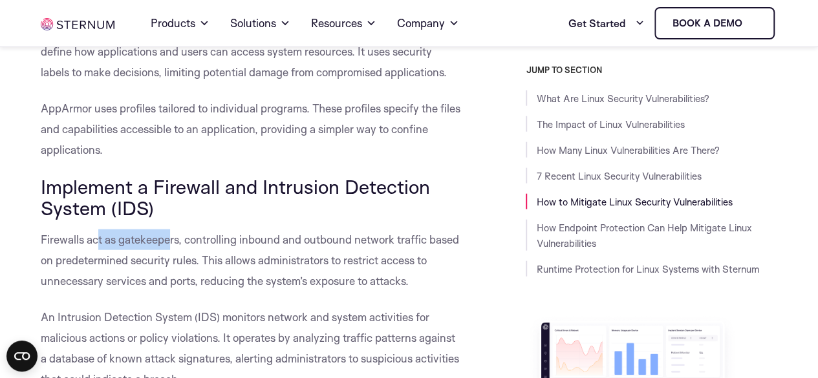
drag, startPoint x: 97, startPoint y: 243, endPoint x: 169, endPoint y: 241, distance: 71.8
click at [169, 241] on span "Firewalls act as gatekeepers, controlling inbound and outbound network traffic …" at bounding box center [250, 260] width 418 height 55
click at [184, 246] on span "Firewalls act as gatekeepers, controlling inbound and outbound network traffic …" at bounding box center [250, 260] width 418 height 55
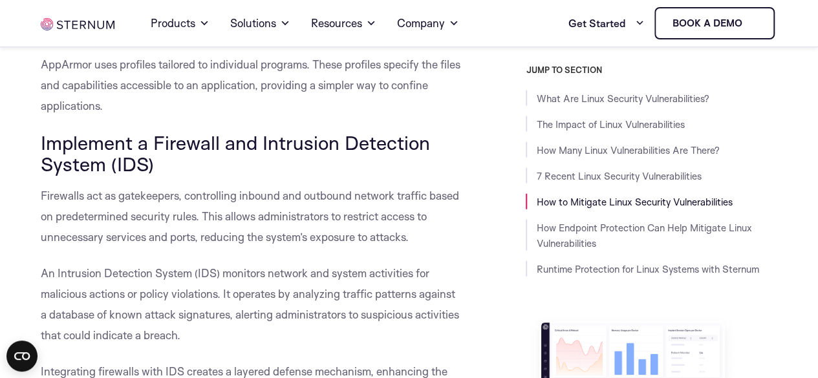
scroll to position [4009, 0]
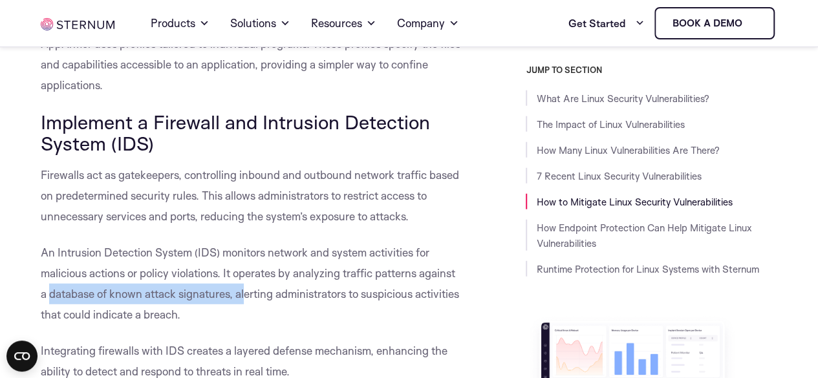
drag, startPoint x: 49, startPoint y: 295, endPoint x: 247, endPoint y: 301, distance: 198.6
click at [247, 301] on span "An Intrusion Detection System (IDS) monitors network and system activities for …" at bounding box center [250, 284] width 418 height 76
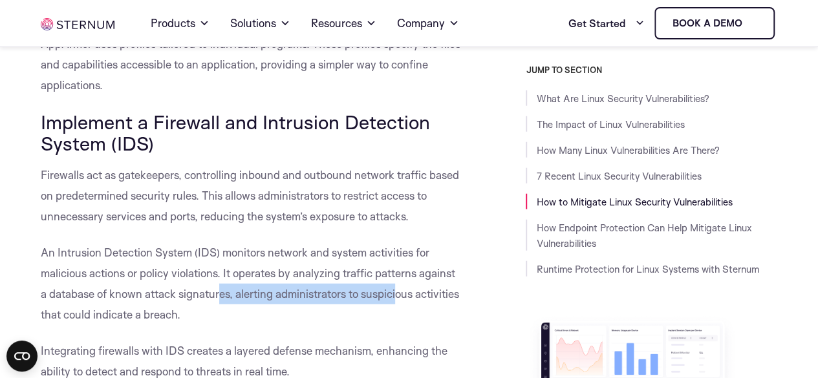
drag, startPoint x: 223, startPoint y: 297, endPoint x: 398, endPoint y: 305, distance: 175.4
click at [398, 305] on p "An Intrusion Detection System (IDS) monitors network and system activities for …" at bounding box center [252, 284] width 422 height 83
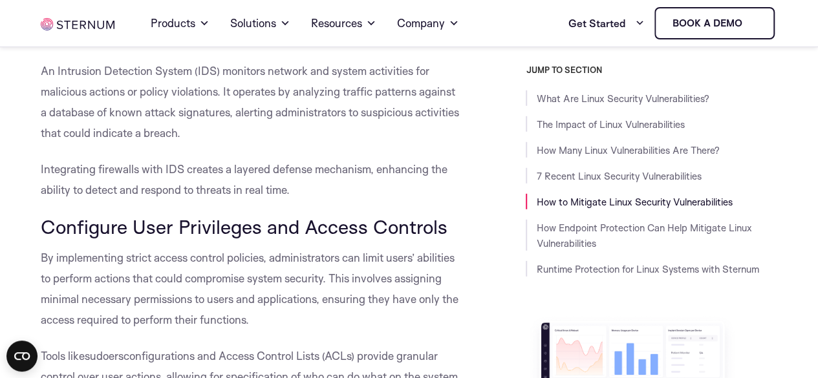
scroll to position [4203, 0]
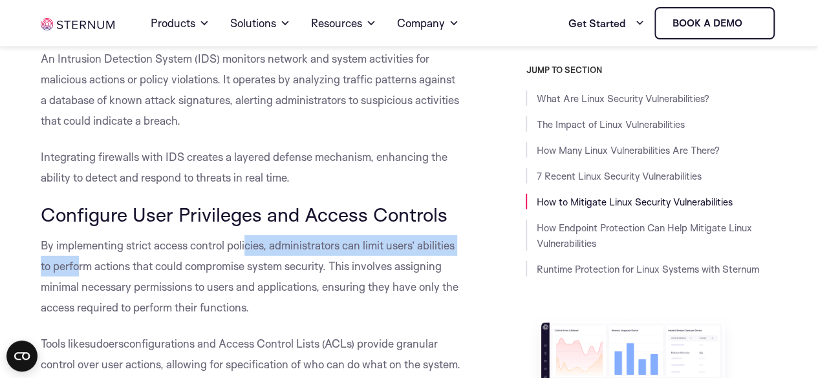
drag, startPoint x: 80, startPoint y: 262, endPoint x: 250, endPoint y: 239, distance: 170.9
click at [250, 240] on span "By implementing strict access control policies, administrators can limit users’…" at bounding box center [250, 277] width 418 height 76
click at [250, 239] on span "By implementing strict access control policies, administrators can limit users’…" at bounding box center [250, 277] width 418 height 76
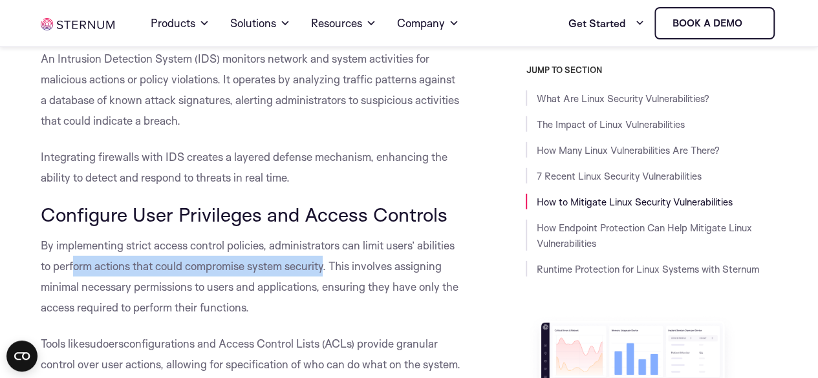
drag, startPoint x: 72, startPoint y: 267, endPoint x: 325, endPoint y: 259, distance: 252.3
click at [325, 259] on p "By implementing strict access control policies, administrators can limit users’…" at bounding box center [252, 276] width 422 height 83
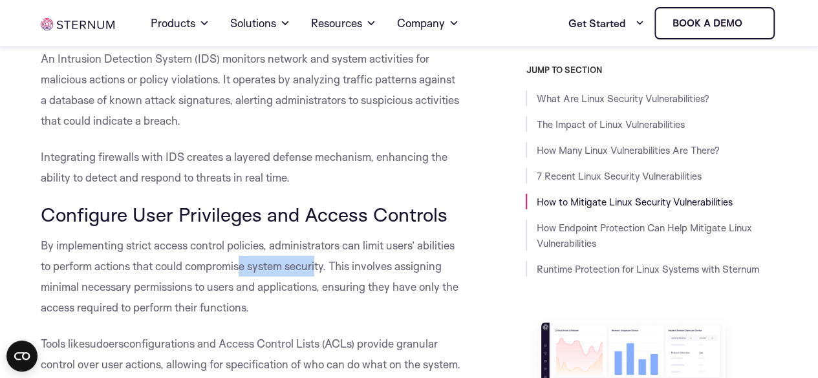
drag, startPoint x: 239, startPoint y: 267, endPoint x: 318, endPoint y: 259, distance: 79.3
click at [318, 259] on p "By implementing strict access control policies, administrators can limit users’…" at bounding box center [252, 276] width 422 height 83
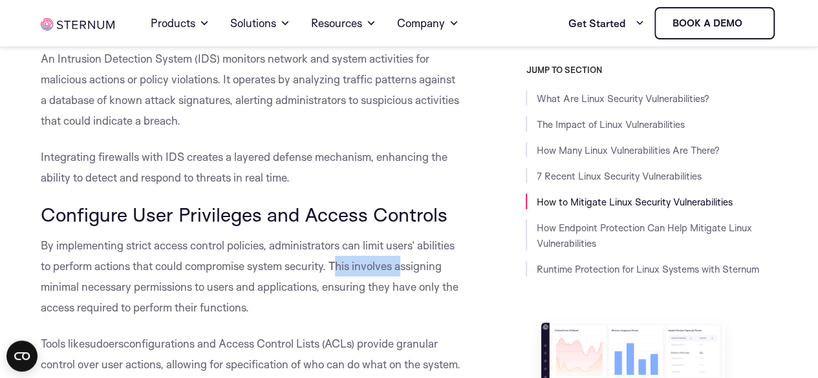
drag, startPoint x: 338, startPoint y: 268, endPoint x: 402, endPoint y: 268, distance: 64.0
click at [402, 268] on span "By implementing strict access control policies, administrators can limit users’…" at bounding box center [250, 277] width 418 height 76
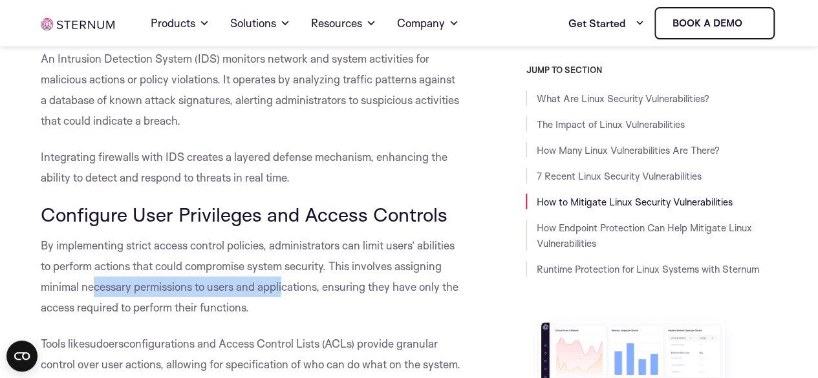
drag, startPoint x: 94, startPoint y: 287, endPoint x: 285, endPoint y: 285, distance: 190.8
click at [285, 285] on span "By implementing strict access control policies, administrators can limit users’…" at bounding box center [250, 277] width 418 height 76
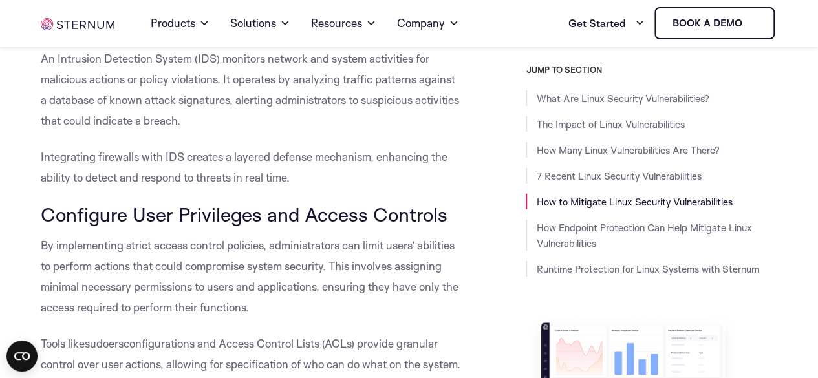
click at [301, 285] on span "By implementing strict access control policies, administrators can limit users’…" at bounding box center [250, 277] width 418 height 76
drag, startPoint x: 282, startPoint y: 289, endPoint x: 392, endPoint y: 294, distance: 110.0
click at [382, 291] on span "By implementing strict access control policies, administrators can limit users’…" at bounding box center [250, 277] width 418 height 76
click at [398, 302] on p "By implementing strict access control policies, administrators can limit users’…" at bounding box center [252, 276] width 422 height 83
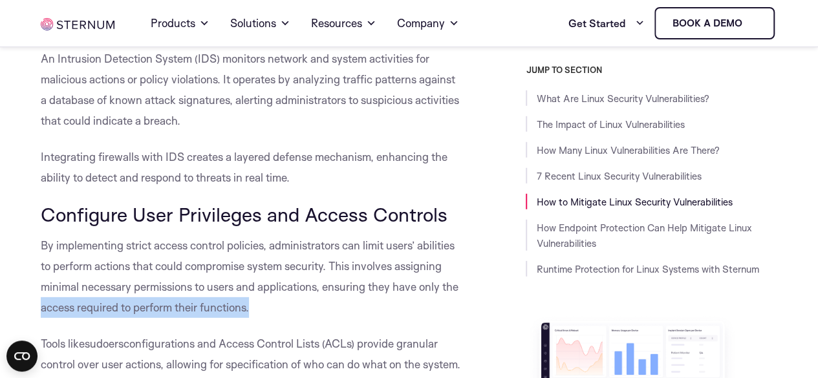
drag, startPoint x: 26, startPoint y: 314, endPoint x: 255, endPoint y: 314, distance: 228.9
click at [297, 310] on p "By implementing strict access control policies, administrators can limit users’…" at bounding box center [252, 276] width 422 height 83
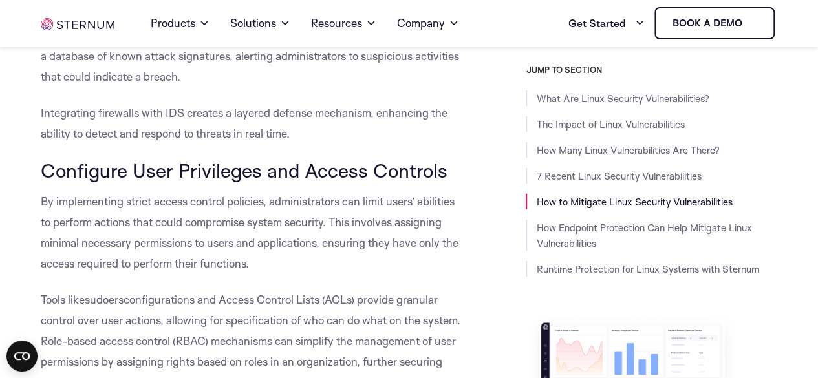
scroll to position [4268, 0]
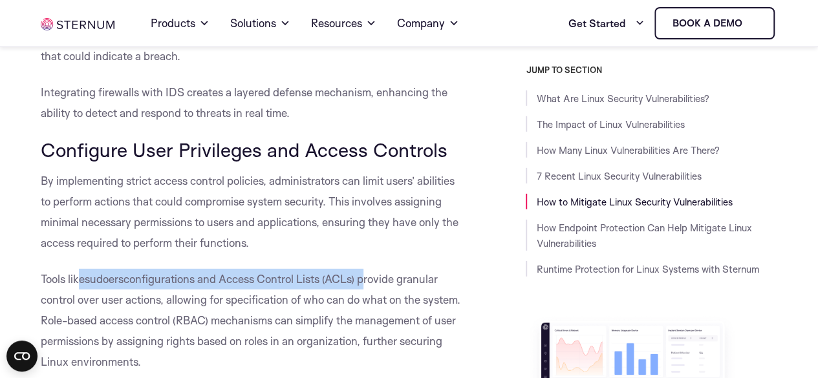
drag, startPoint x: 78, startPoint y: 288, endPoint x: 369, endPoint y: 287, distance: 291.0
click at [369, 287] on p "Tools like sudoers configurations and Access Control Lists (ACLs) provide granu…" at bounding box center [252, 320] width 422 height 103
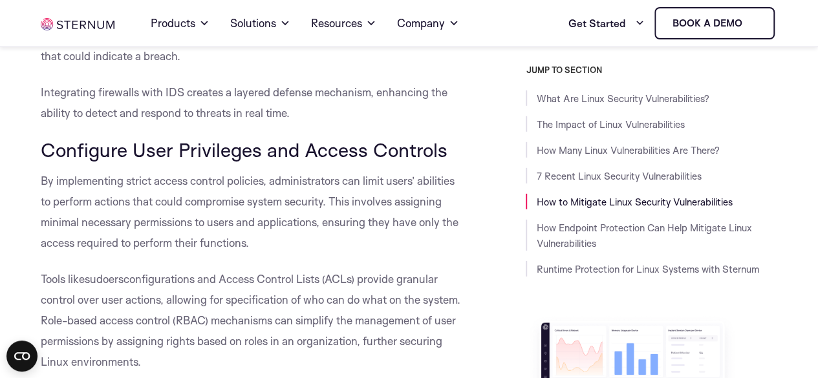
click at [410, 287] on p "Tools like sudoers configurations and Access Control Lists (ACLs) provide granu…" at bounding box center [252, 320] width 422 height 103
drag, startPoint x: 55, startPoint y: 301, endPoint x: 182, endPoint y: 304, distance: 127.4
click at [182, 304] on span "configurations and Access Control Lists (ACLs) provide granular control over us…" at bounding box center [251, 320] width 420 height 96
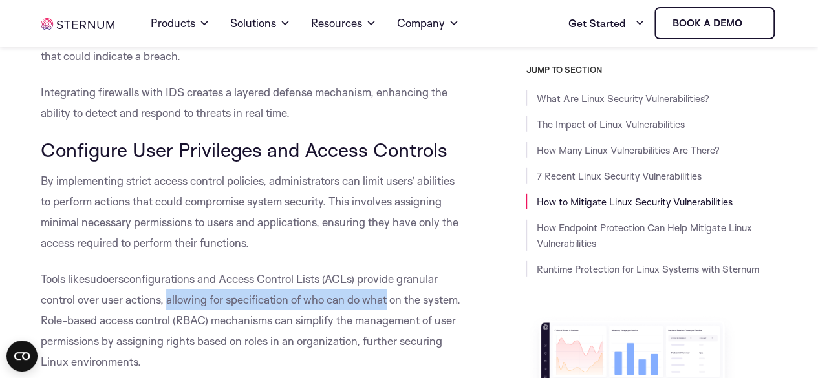
drag, startPoint x: 170, startPoint y: 301, endPoint x: 389, endPoint y: 305, distance: 218.6
click at [389, 305] on span "configurations and Access Control Lists (ACLs) provide granular control over us…" at bounding box center [251, 320] width 420 height 96
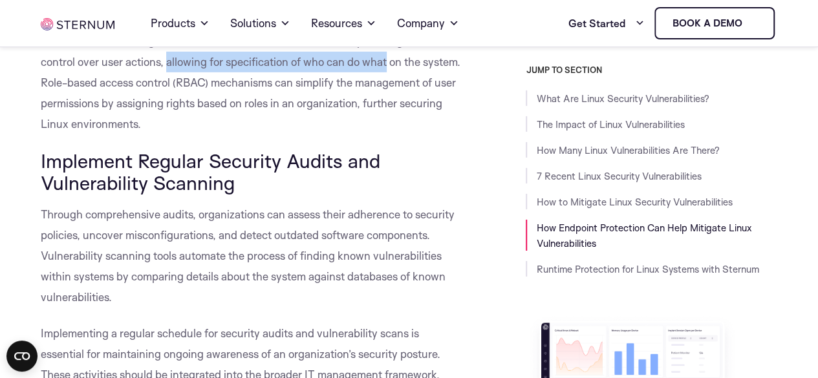
scroll to position [4527, 0]
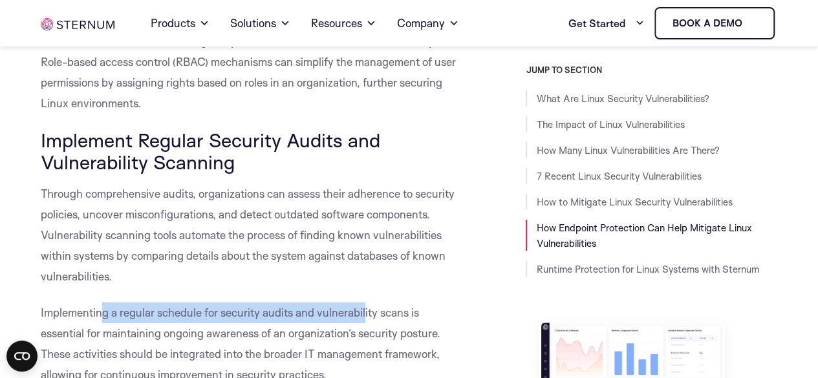
drag, startPoint x: 101, startPoint y: 319, endPoint x: 364, endPoint y: 311, distance: 263.3
click at [364, 311] on span "Implementing a regular schedule for security audits and vulnerability scans is …" at bounding box center [241, 344] width 400 height 76
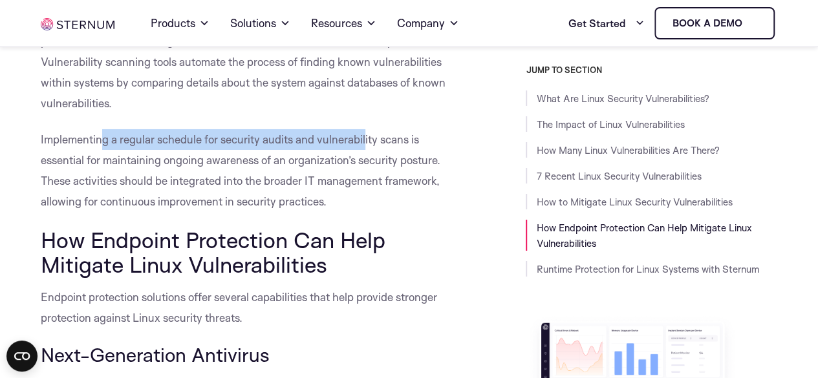
scroll to position [4721, 0]
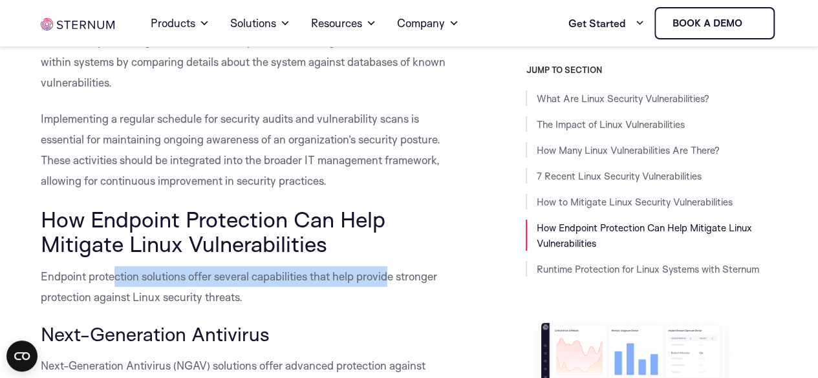
drag, startPoint x: 114, startPoint y: 280, endPoint x: 389, endPoint y: 277, distance: 275.5
click at [389, 277] on span "Endpoint protection solutions offer several capabilities that help provide stro…" at bounding box center [239, 287] width 396 height 34
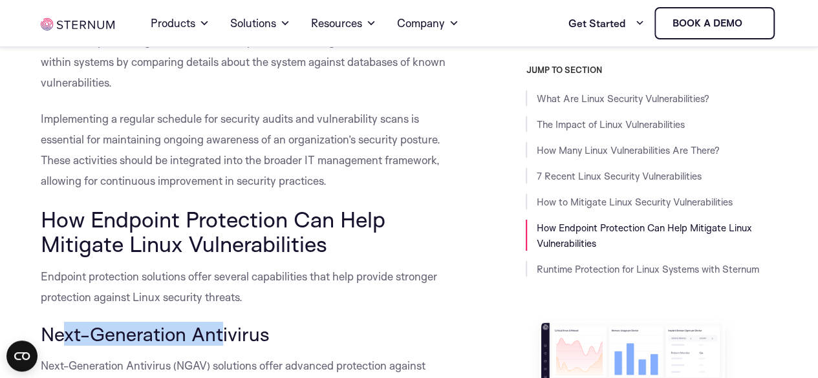
drag, startPoint x: 67, startPoint y: 308, endPoint x: 222, endPoint y: 311, distance: 155.2
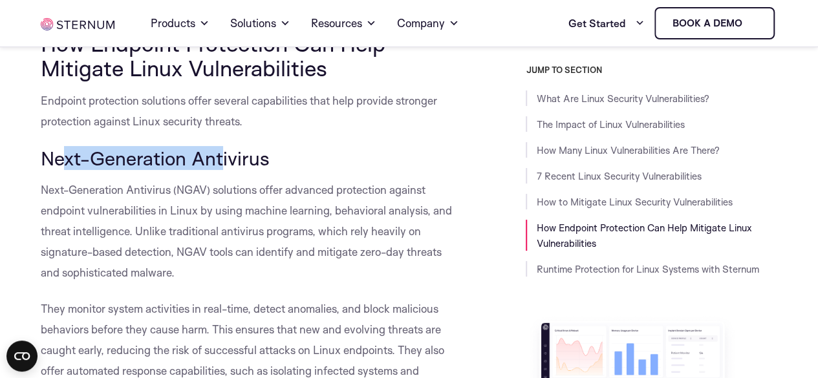
scroll to position [4915, 0]
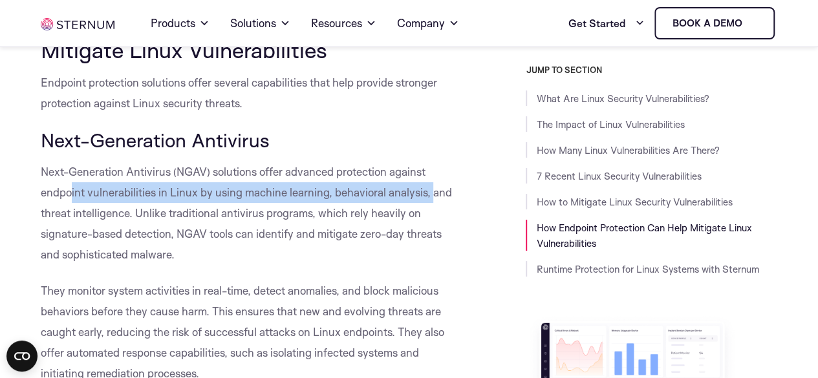
drag, startPoint x: 72, startPoint y: 195, endPoint x: 429, endPoint y: 195, distance: 357.0
click at [429, 195] on span "Next-Generation Antivirus (NGAV) solutions offer advanced protection against en…" at bounding box center [246, 213] width 411 height 96
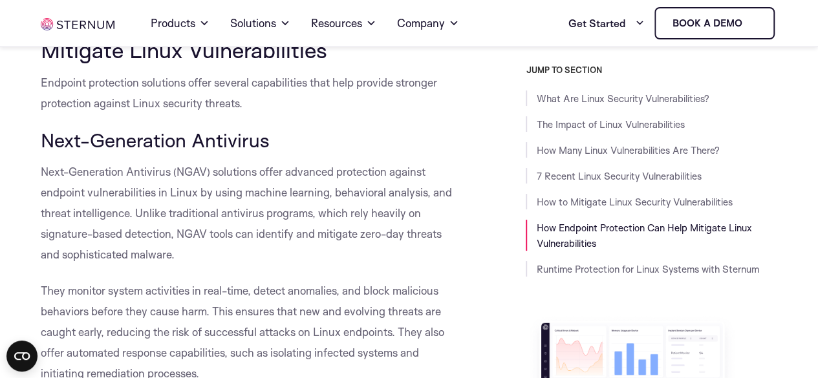
click at [436, 204] on p "Next-Generation Antivirus (NGAV) solutions offer advanced protection against en…" at bounding box center [252, 213] width 422 height 103
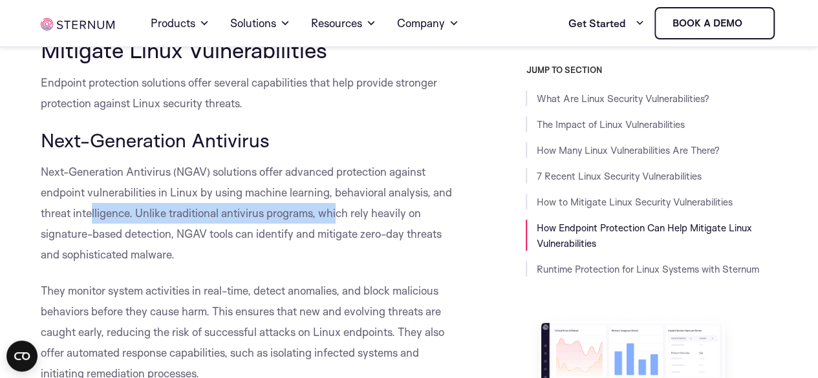
drag, startPoint x: 89, startPoint y: 216, endPoint x: 337, endPoint y: 209, distance: 247.8
click at [337, 209] on span "Next-Generation Antivirus (NGAV) solutions offer advanced protection against en…" at bounding box center [246, 213] width 411 height 96
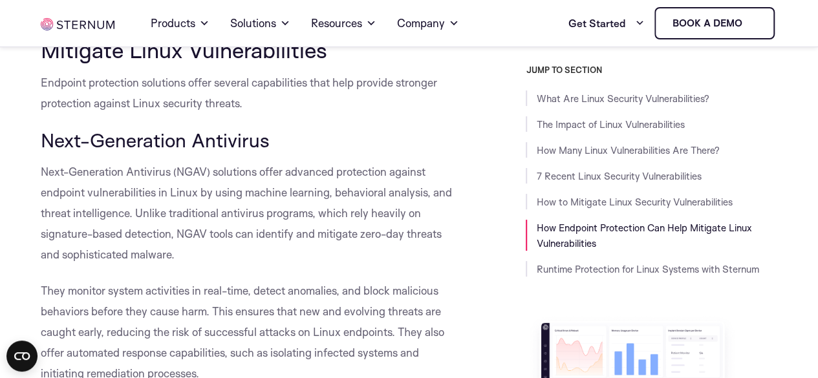
click at [364, 219] on span "Next-Generation Antivirus (NGAV) solutions offer advanced protection against en…" at bounding box center [246, 213] width 411 height 96
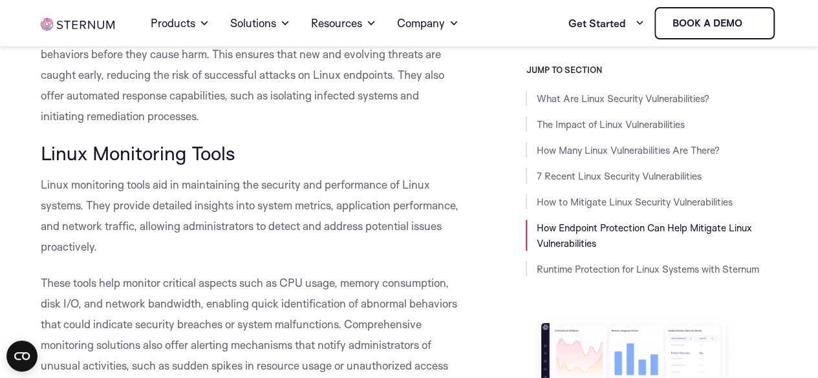
scroll to position [5173, 0]
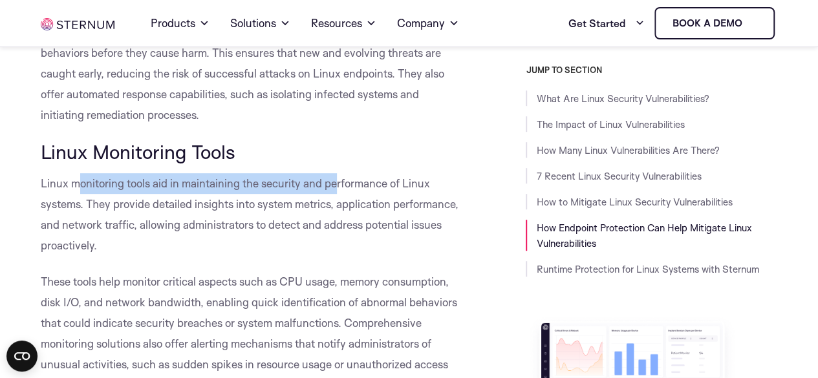
drag, startPoint x: 80, startPoint y: 184, endPoint x: 338, endPoint y: 191, distance: 258.8
click at [338, 191] on p "Linux monitoring tools aid in maintaining the security and performance of Linux…" at bounding box center [252, 214] width 422 height 83
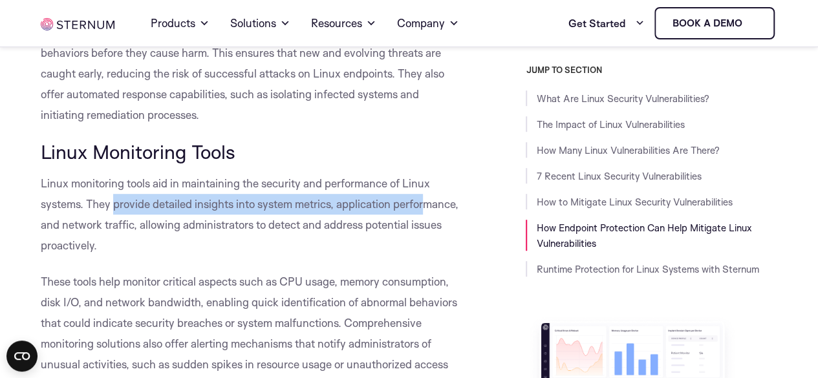
drag, startPoint x: 117, startPoint y: 210, endPoint x: 428, endPoint y: 205, distance: 311.1
click at [428, 205] on span "Linux monitoring tools aid in maintaining the security and performance of Linux…" at bounding box center [250, 215] width 418 height 76
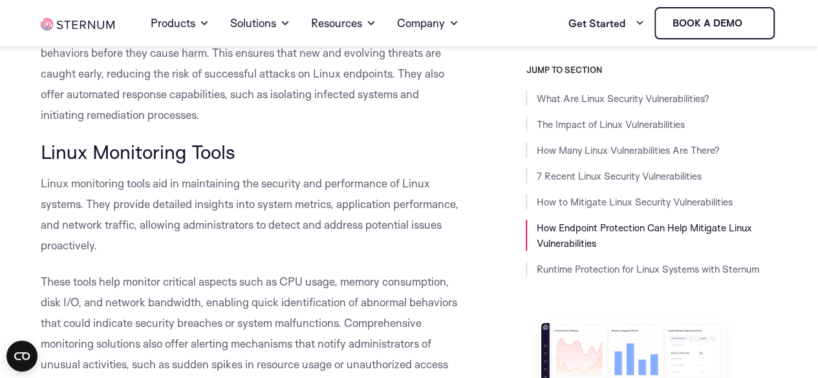
click at [379, 244] on p "Linux monitoring tools aid in maintaining the security and performance of Linux…" at bounding box center [252, 214] width 422 height 83
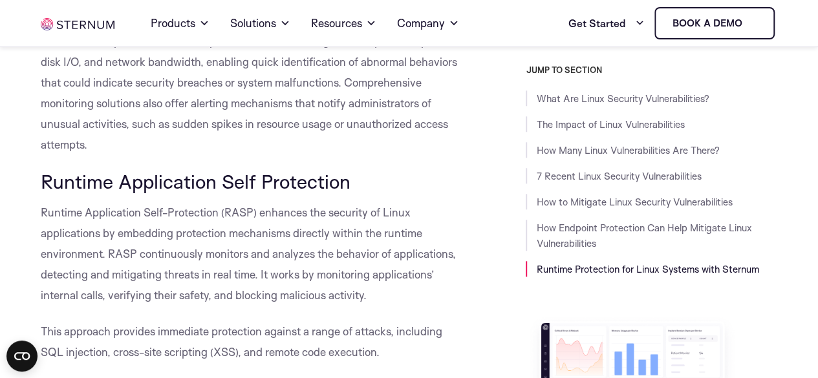
scroll to position [5432, 0]
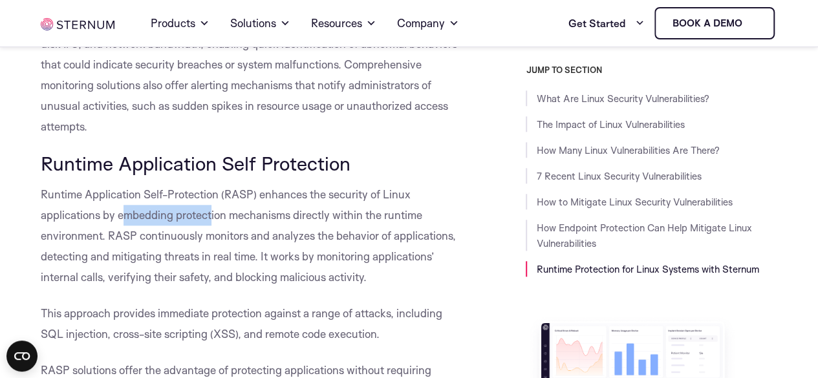
drag, startPoint x: 125, startPoint y: 217, endPoint x: 213, endPoint y: 209, distance: 87.6
click at [213, 209] on span "Runtime Application Self-Protection (RASP) enhances the security of Linux appli…" at bounding box center [248, 236] width 415 height 96
click at [228, 211] on span "Runtime Application Self-Protection (RASP) enhances the security of Linux appli…" at bounding box center [248, 236] width 415 height 96
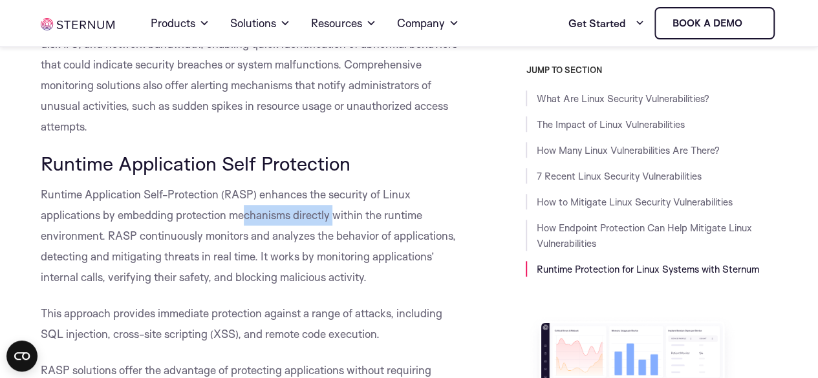
drag, startPoint x: 243, startPoint y: 217, endPoint x: 332, endPoint y: 219, distance: 89.3
click at [332, 219] on span "Runtime Application Self-Protection (RASP) enhances the security of Linux appli…" at bounding box center [248, 236] width 415 height 96
click at [340, 221] on span "Runtime Application Self-Protection (RASP) enhances the security of Linux appli…" at bounding box center [248, 236] width 415 height 96
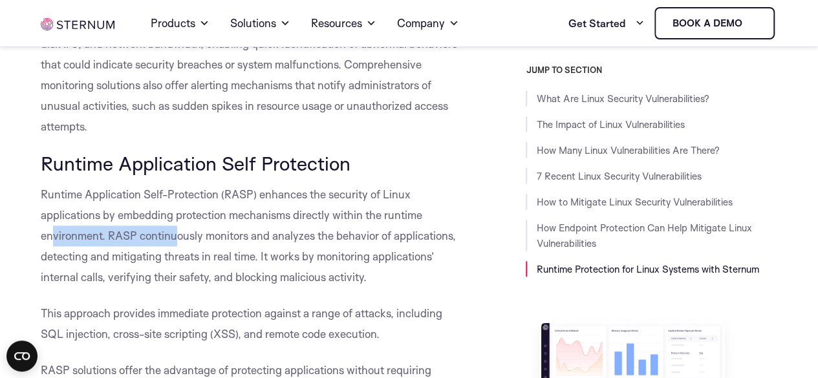
drag, startPoint x: 53, startPoint y: 239, endPoint x: 175, endPoint y: 237, distance: 121.6
click at [175, 237] on span "Runtime Application Self-Protection (RASP) enhances the security of Linux appli…" at bounding box center [248, 236] width 415 height 96
click at [173, 241] on span "Runtime Application Self-Protection (RASP) enhances the security of Linux appli…" at bounding box center [248, 236] width 415 height 96
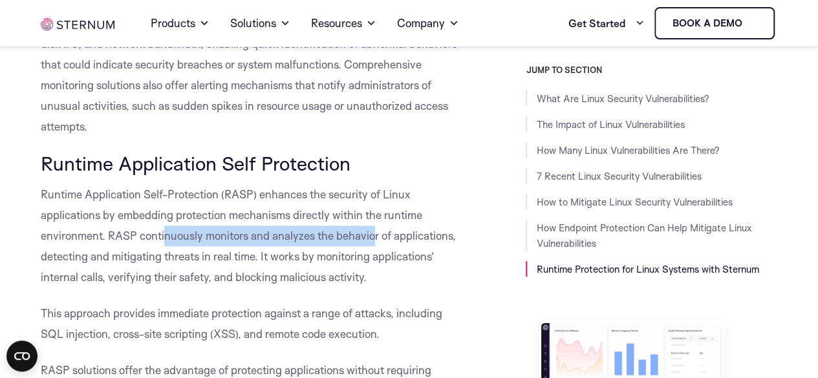
drag, startPoint x: 166, startPoint y: 240, endPoint x: 375, endPoint y: 235, distance: 209.6
click at [375, 235] on span "Runtime Application Self-Protection (RASP) enhances the security of Linux appli…" at bounding box center [248, 236] width 415 height 96
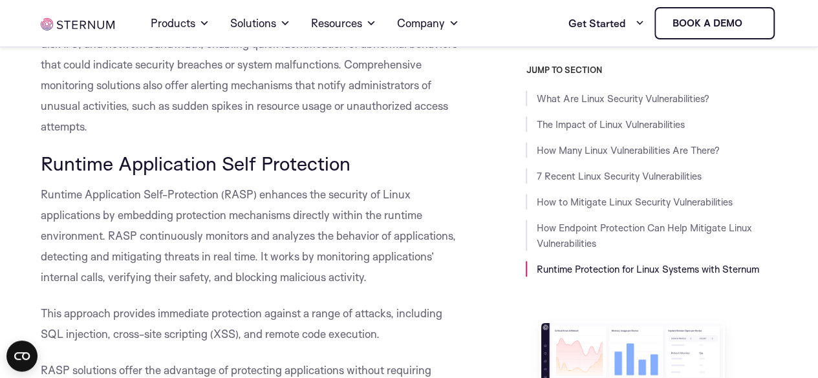
click at [407, 235] on span "Runtime Application Self-Protection (RASP) enhances the security of Linux appli…" at bounding box center [248, 236] width 415 height 96
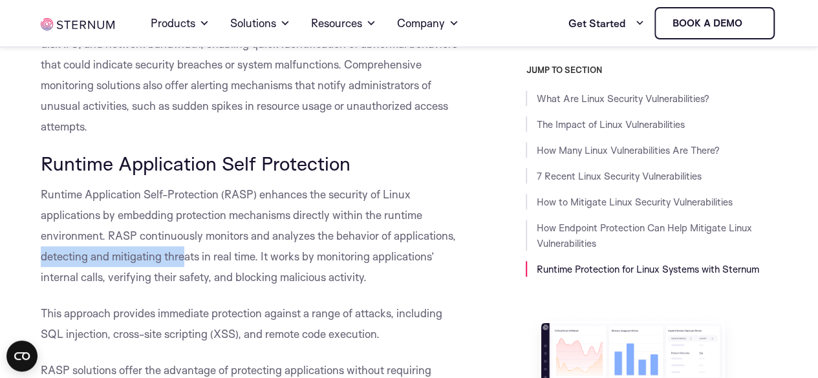
drag, startPoint x: 43, startPoint y: 259, endPoint x: 182, endPoint y: 257, distance: 139.7
click at [182, 257] on span "Runtime Application Self-Protection (RASP) enhances the security of Linux appli…" at bounding box center [248, 236] width 415 height 96
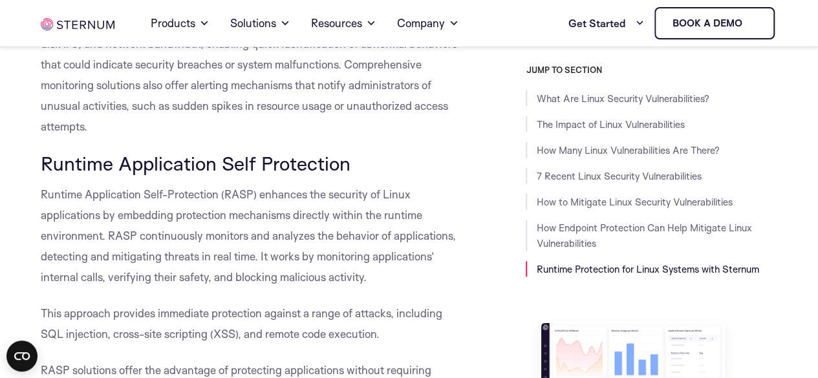
click at [224, 258] on span "Runtime Application Self-Protection (RASP) enhances the security of Linux appli…" at bounding box center [248, 236] width 415 height 96
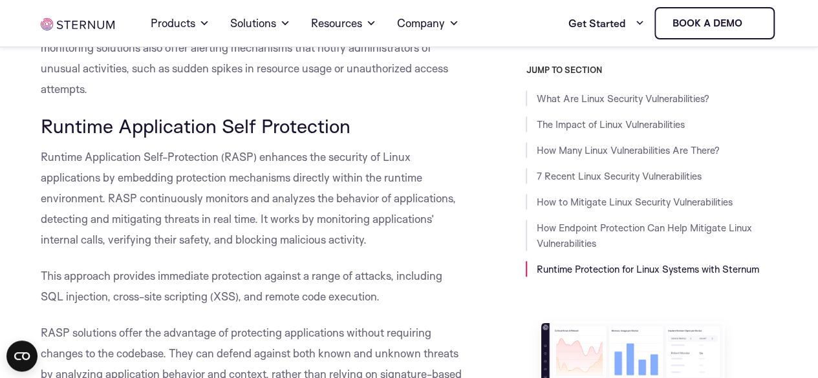
scroll to position [5497, 0]
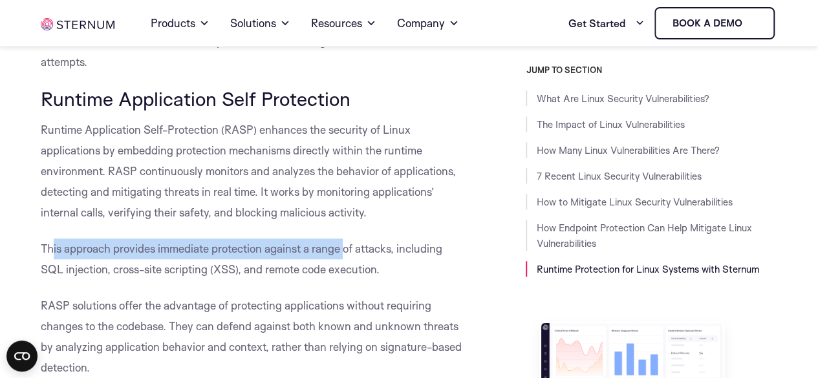
drag, startPoint x: 50, startPoint y: 248, endPoint x: 344, endPoint y: 257, distance: 293.7
click at [344, 257] on p "This approach provides immediate protection against a range of attacks, includi…" at bounding box center [252, 259] width 422 height 41
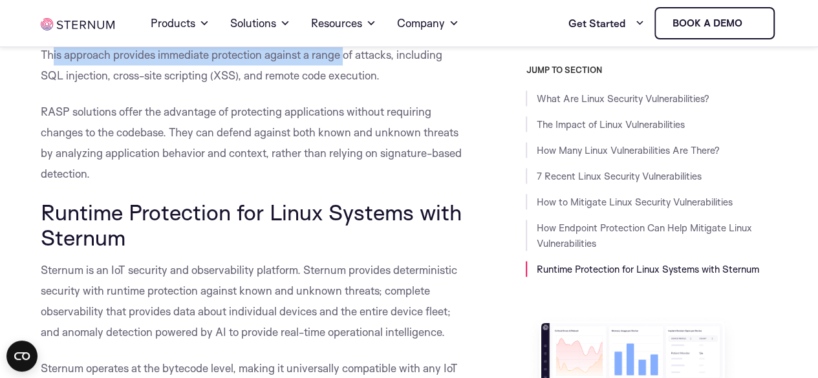
scroll to position [5755, 0]
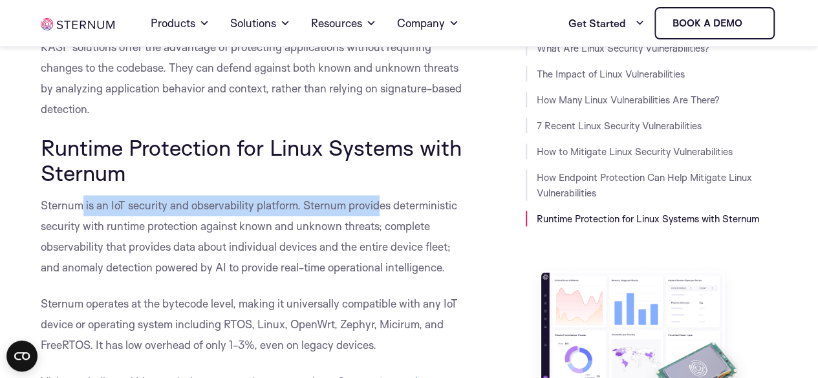
drag, startPoint x: 80, startPoint y: 213, endPoint x: 380, endPoint y: 200, distance: 299.7
click at [380, 200] on p "Sternum is an IoT security and observability platform. Sternum provides determi…" at bounding box center [252, 236] width 422 height 83
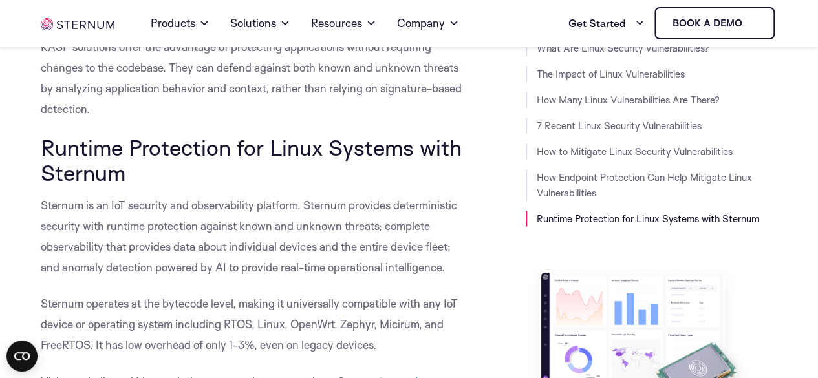
click at [385, 202] on span "Sternum is an IoT security and observability platform. Sternum provides determi…" at bounding box center [249, 237] width 416 height 76
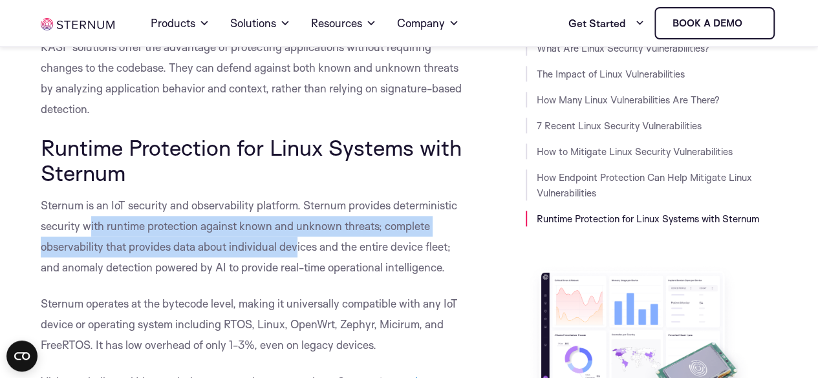
drag, startPoint x: 92, startPoint y: 231, endPoint x: 296, endPoint y: 240, distance: 203.9
click at [296, 240] on p "Sternum is an IoT security and observability platform. Sternum provides determi…" at bounding box center [252, 236] width 422 height 83
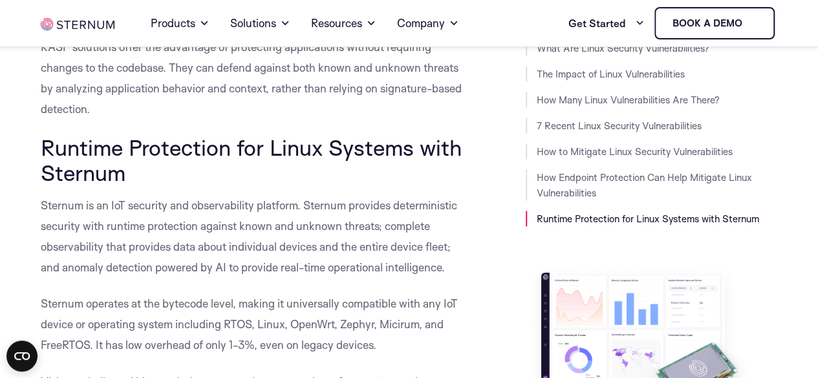
click at [320, 239] on p "Sternum is an IoT security and observability platform. Sternum provides determi…" at bounding box center [252, 236] width 422 height 83
drag, startPoint x: 135, startPoint y: 253, endPoint x: 188, endPoint y: 248, distance: 54.0
click at [188, 248] on span "Sternum is an IoT security and observability platform. Sternum provides determi…" at bounding box center [249, 237] width 416 height 76
